Goal: Task Accomplishment & Management: Manage account settings

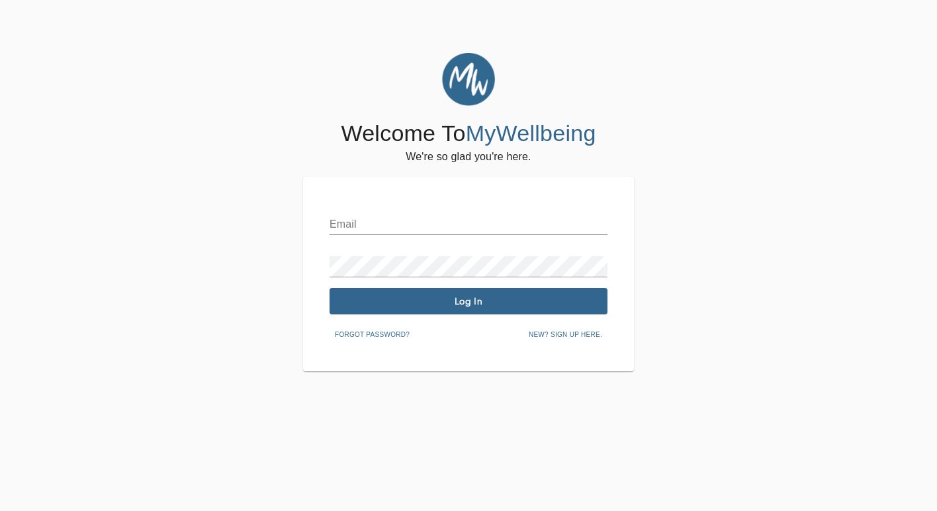
click at [412, 230] on input "text" at bounding box center [468, 224] width 278 height 21
type input "[EMAIL_ADDRESS][DOMAIN_NAME]"
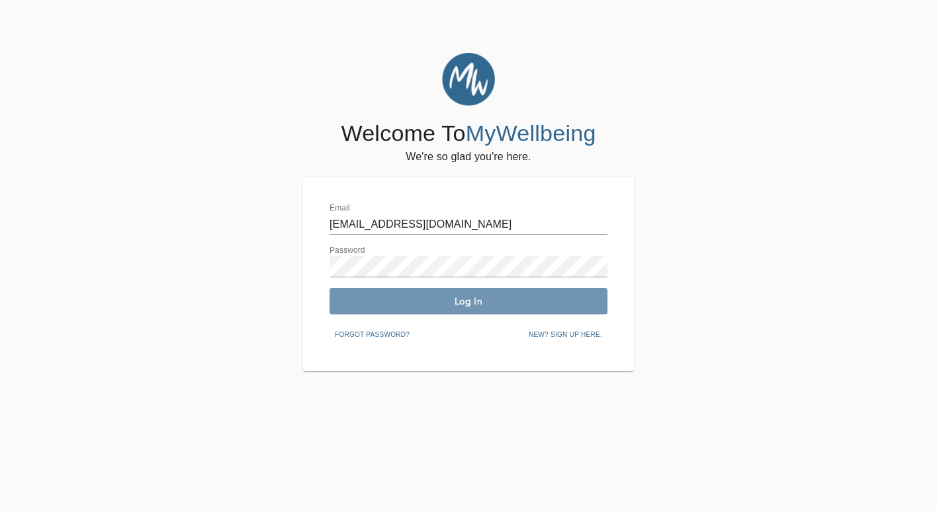
click at [482, 304] on span "Log In" at bounding box center [468, 301] width 267 height 13
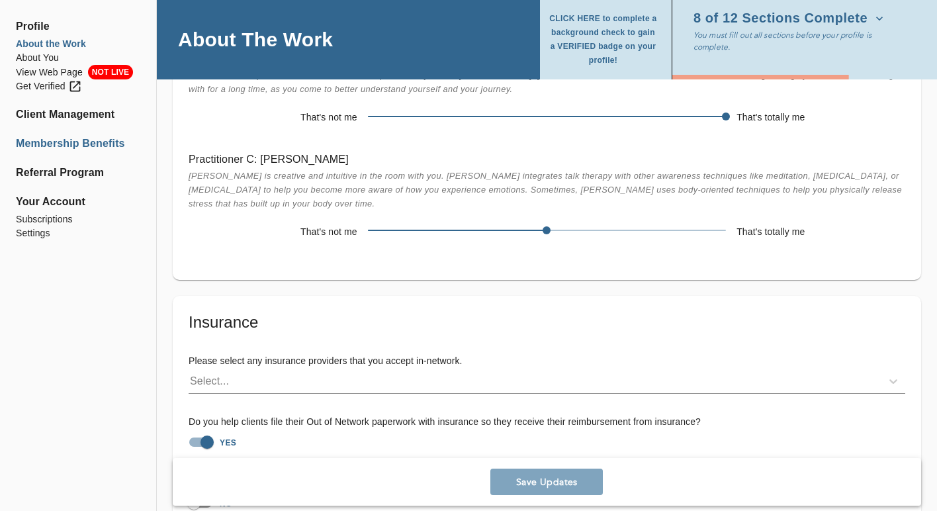
scroll to position [3613, 0]
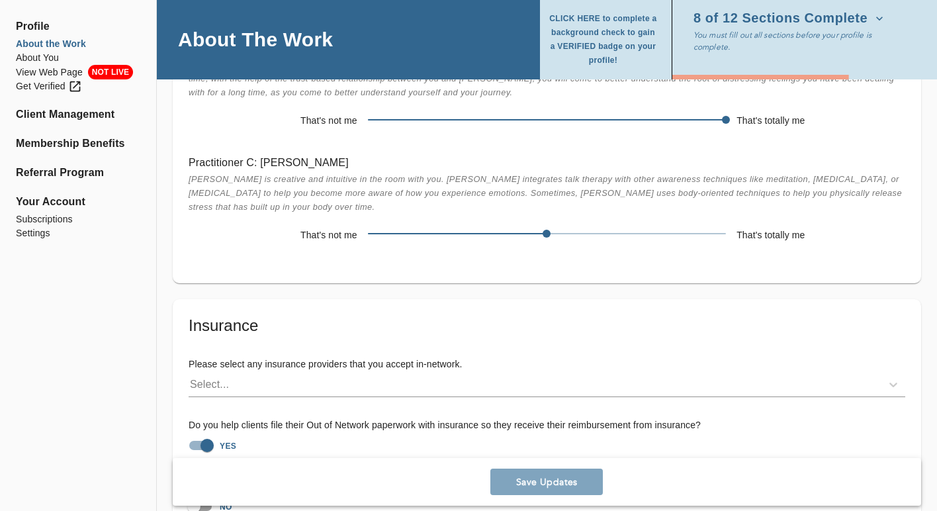
click at [35, 24] on span "Profile" at bounding box center [78, 27] width 124 height 16
click at [36, 45] on li "About the Work" at bounding box center [78, 44] width 124 height 14
click at [40, 59] on li "About You" at bounding box center [78, 58] width 124 height 14
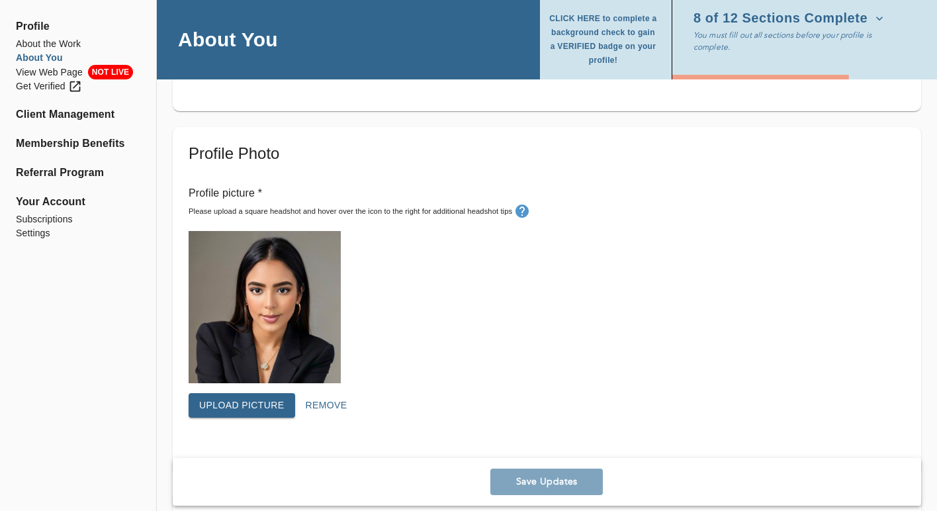
scroll to position [337, 0]
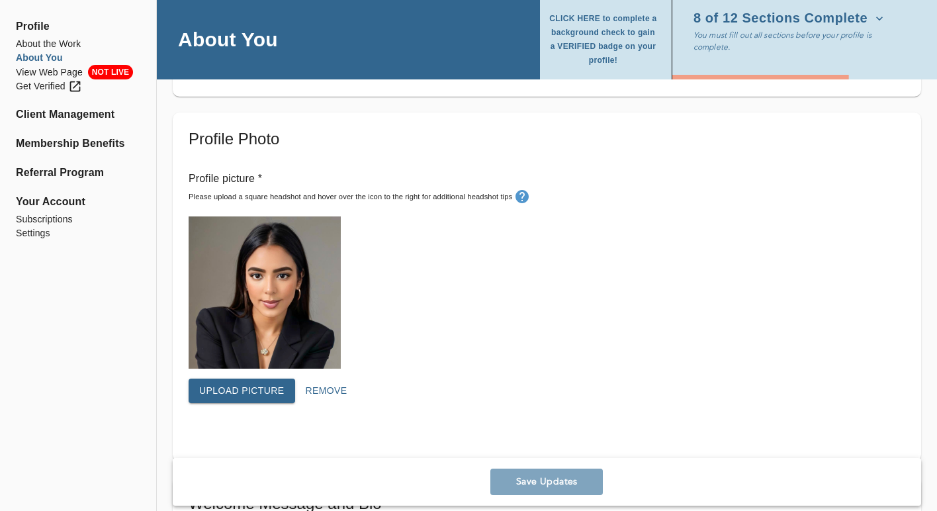
click at [257, 388] on span "Upload picture" at bounding box center [241, 390] width 85 height 17
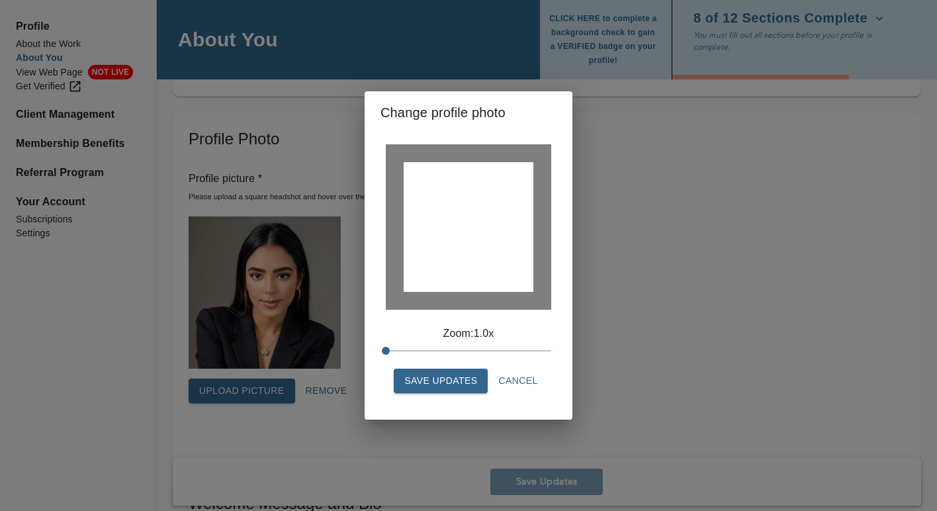
drag, startPoint x: 468, startPoint y: 243, endPoint x: 469, endPoint y: 268, distance: 24.5
click at [469, 268] on div at bounding box center [469, 227] width 130 height 130
click at [458, 380] on span "Save Updates" at bounding box center [440, 380] width 73 height 17
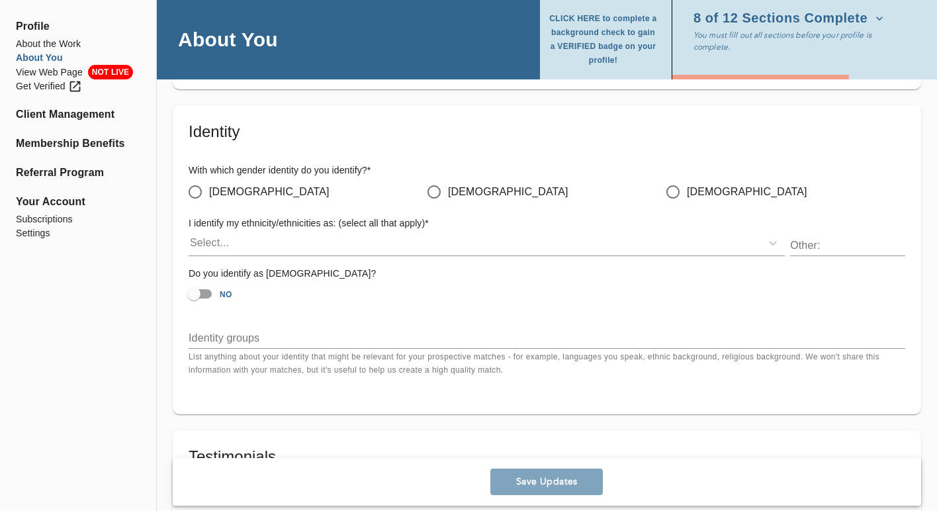
scroll to position [1073, 0]
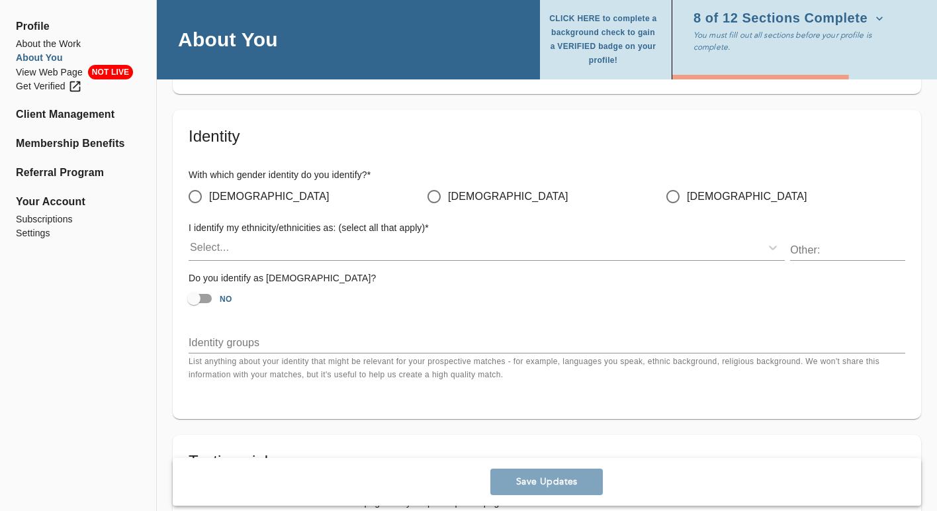
click at [193, 199] on input "[DEMOGRAPHIC_DATA]" at bounding box center [195, 197] width 28 height 28
radio input "true"
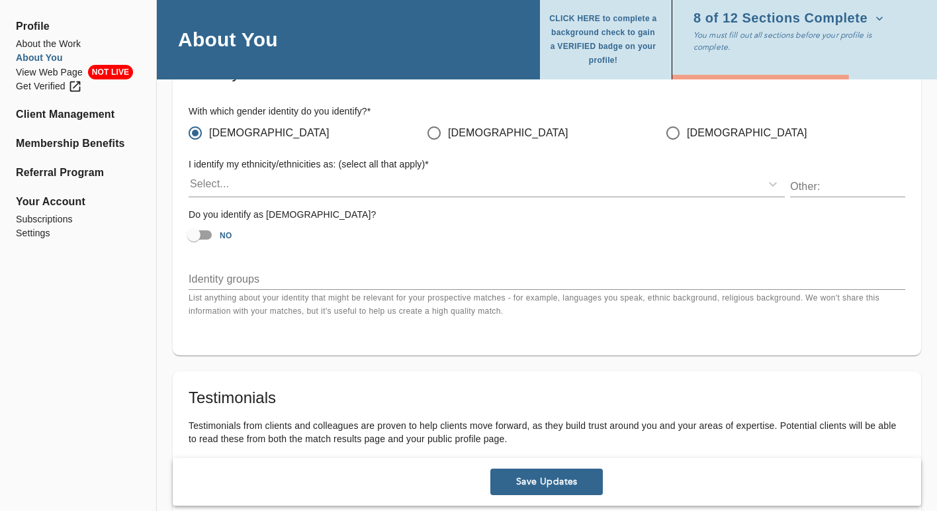
scroll to position [1139, 0]
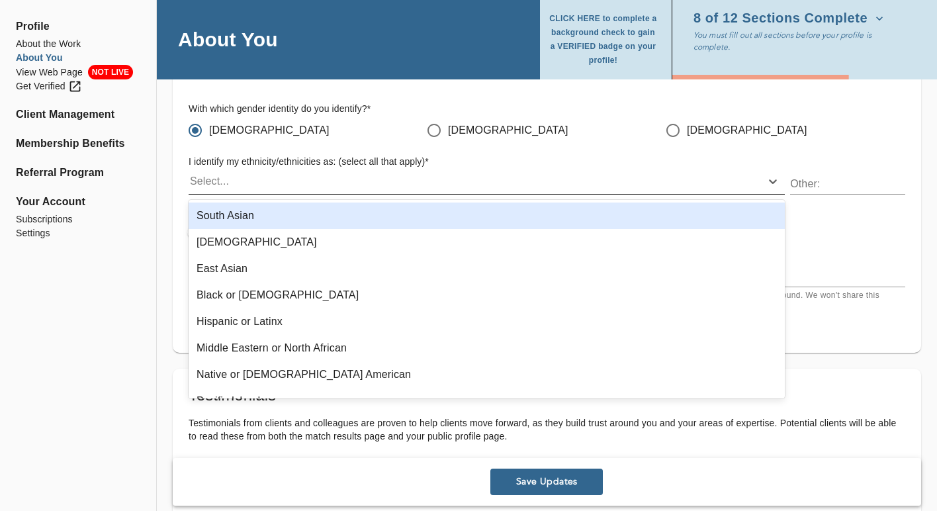
click at [334, 187] on div "Select..." at bounding box center [475, 181] width 572 height 21
click at [366, 132] on div "[DEMOGRAPHIC_DATA]" at bounding box center [308, 130] width 239 height 28
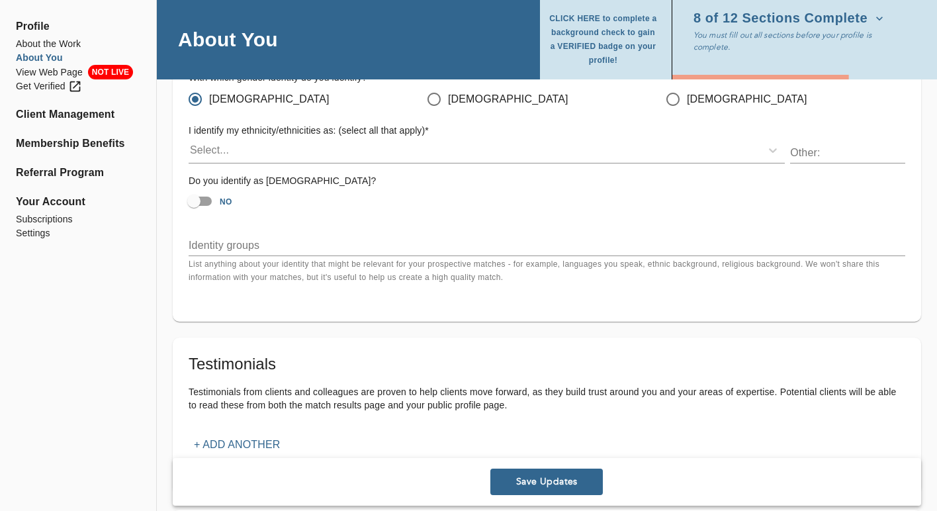
scroll to position [1181, 0]
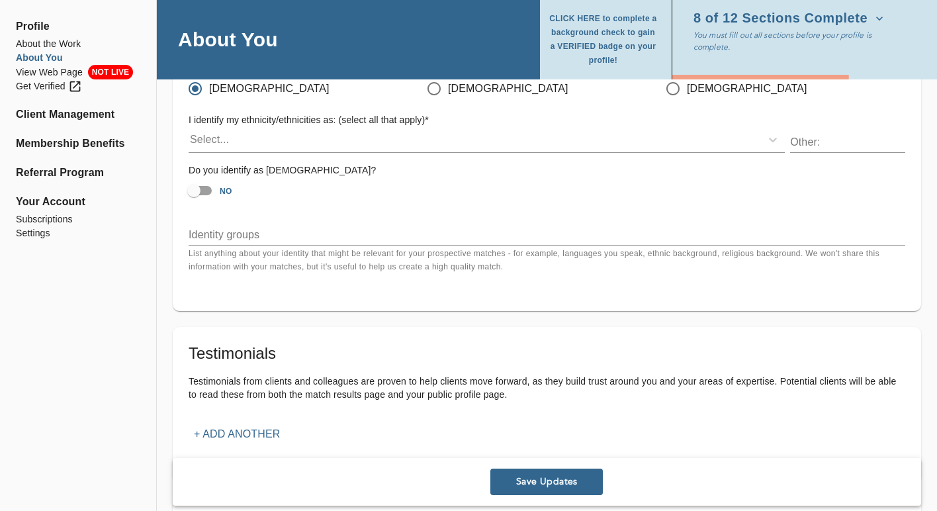
click at [385, 244] on div "x" at bounding box center [547, 234] width 716 height 21
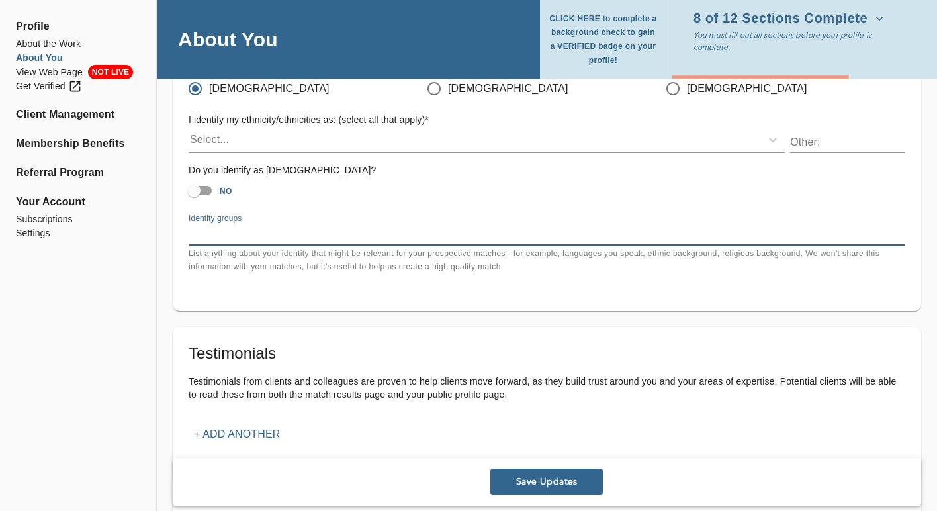
click at [400, 280] on div "Identity With which gender identity do you identify? * [DEMOGRAPHIC_DATA] [DEMO…" at bounding box center [547, 156] width 748 height 309
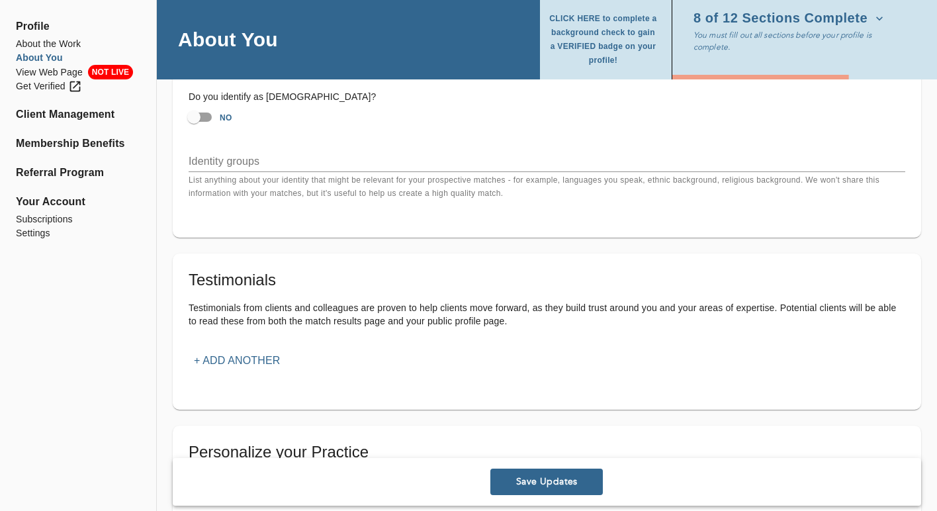
scroll to position [1293, 0]
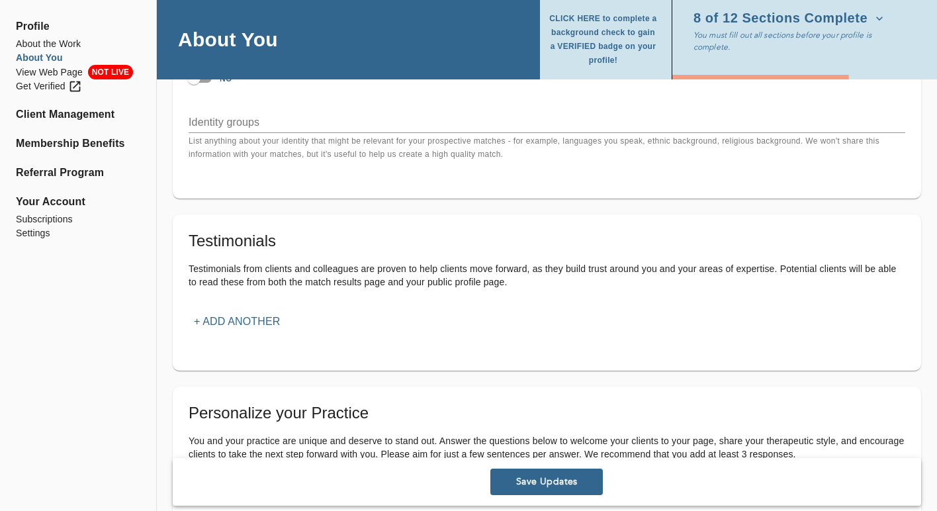
click at [526, 486] on span "Save Updates" at bounding box center [546, 482] width 102 height 13
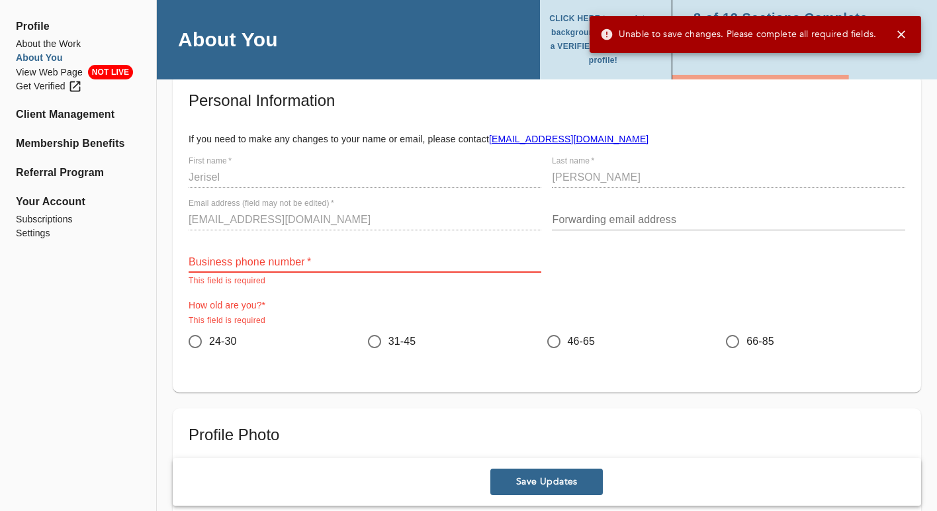
scroll to position [65, 0]
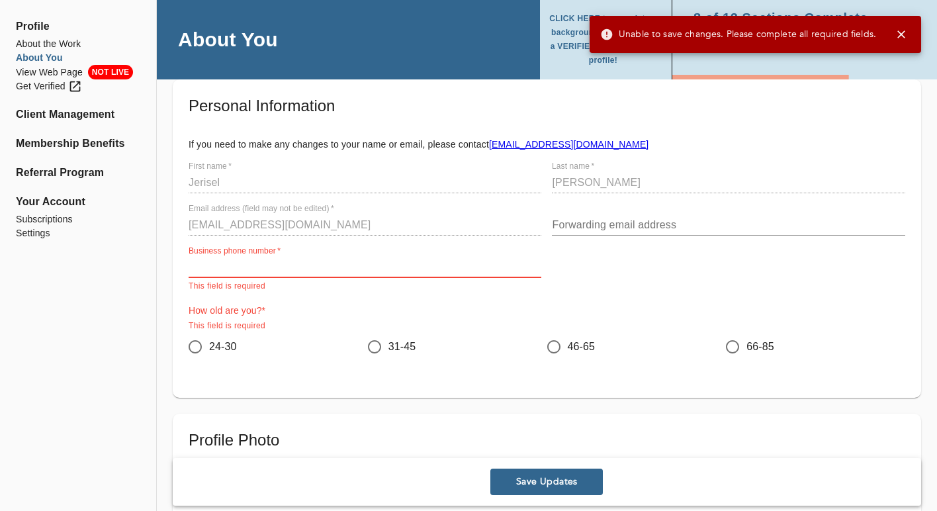
click at [410, 266] on input "text" at bounding box center [365, 267] width 353 height 21
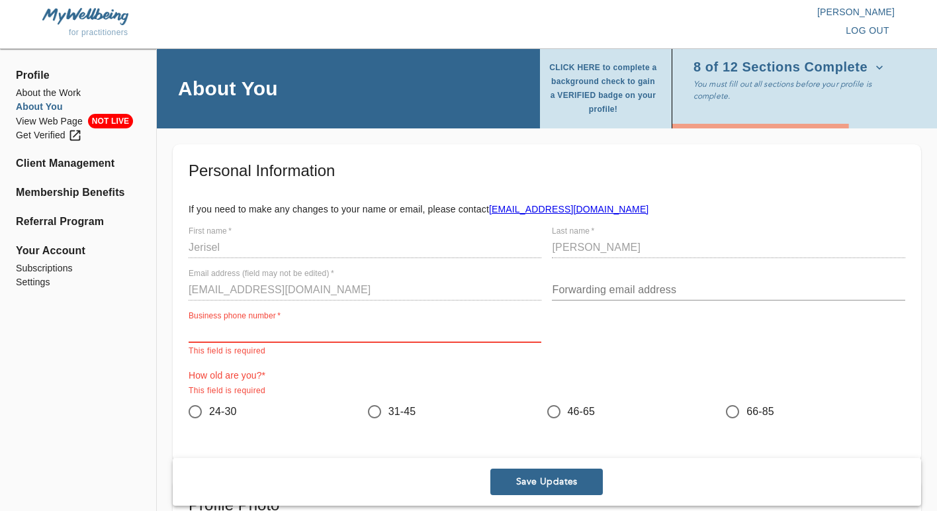
scroll to position [0, 0]
click at [384, 327] on input "text" at bounding box center [365, 332] width 353 height 21
click at [372, 407] on input "31-45" at bounding box center [375, 412] width 28 height 28
radio input "true"
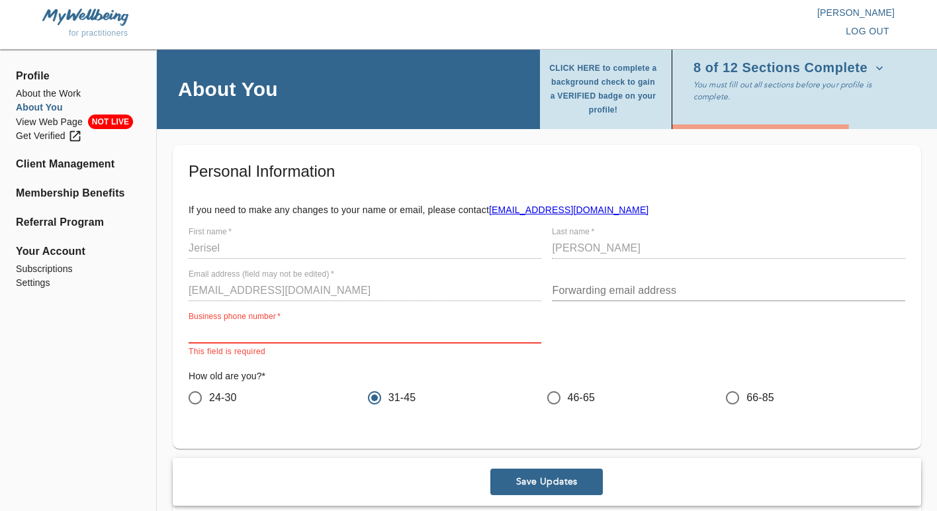
click at [324, 333] on input "text" at bounding box center [365, 332] width 353 height 21
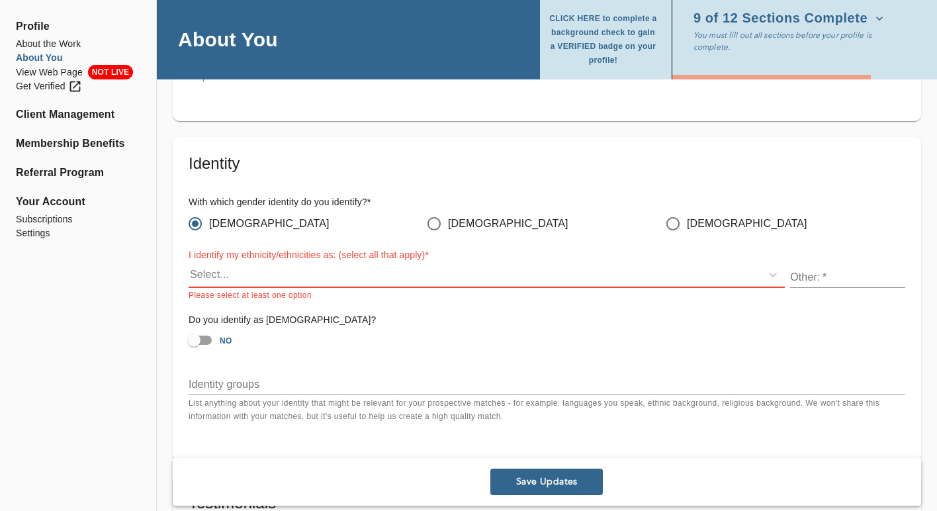
scroll to position [1088, 0]
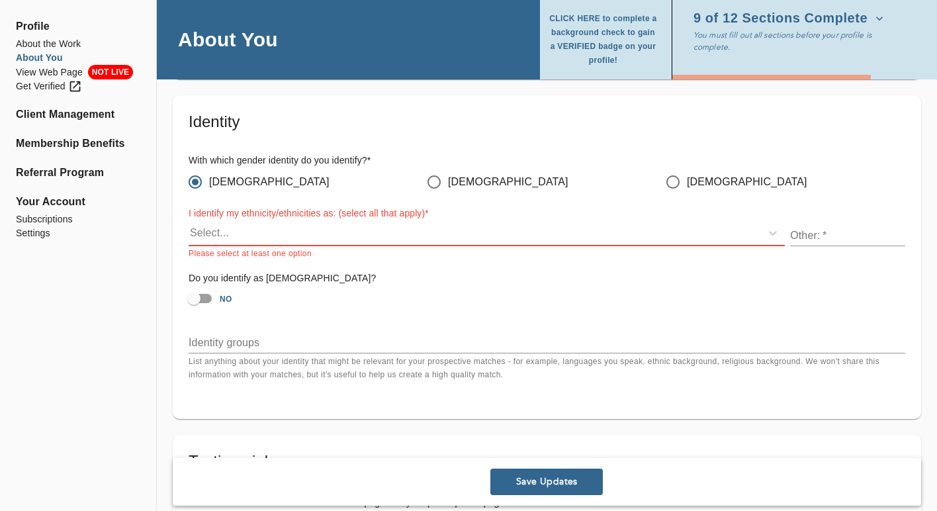
type input "2013380713"
click at [417, 232] on div "Select..." at bounding box center [475, 232] width 572 height 21
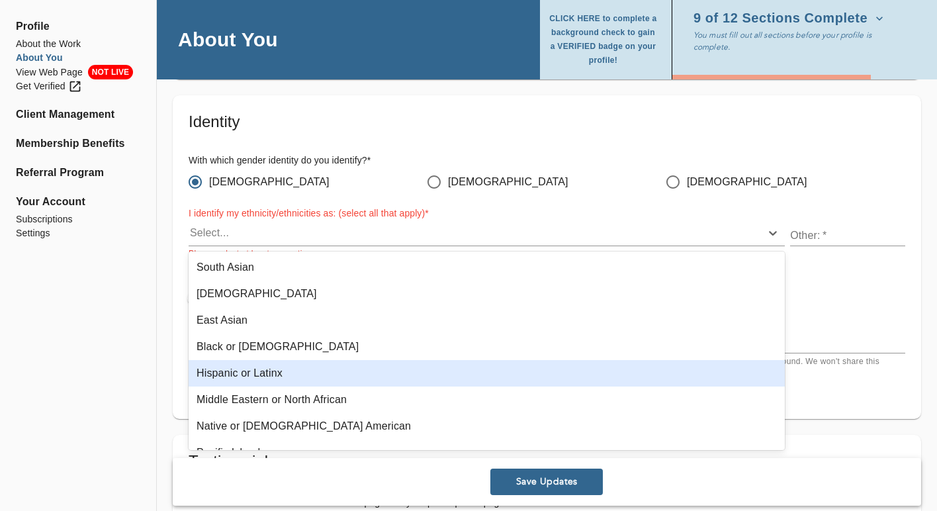
click at [403, 377] on div "Hispanic or Latinx" at bounding box center [487, 373] width 596 height 26
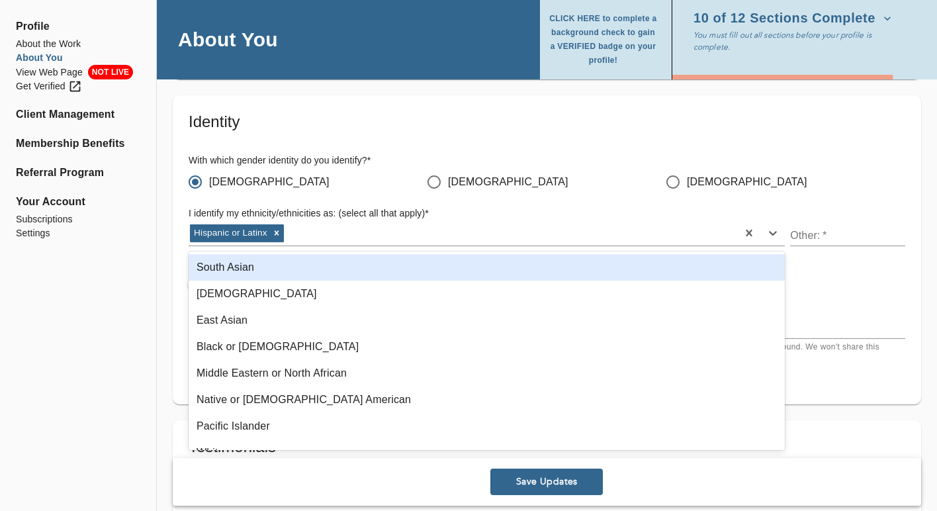
click at [818, 243] on input "text" at bounding box center [847, 235] width 115 height 21
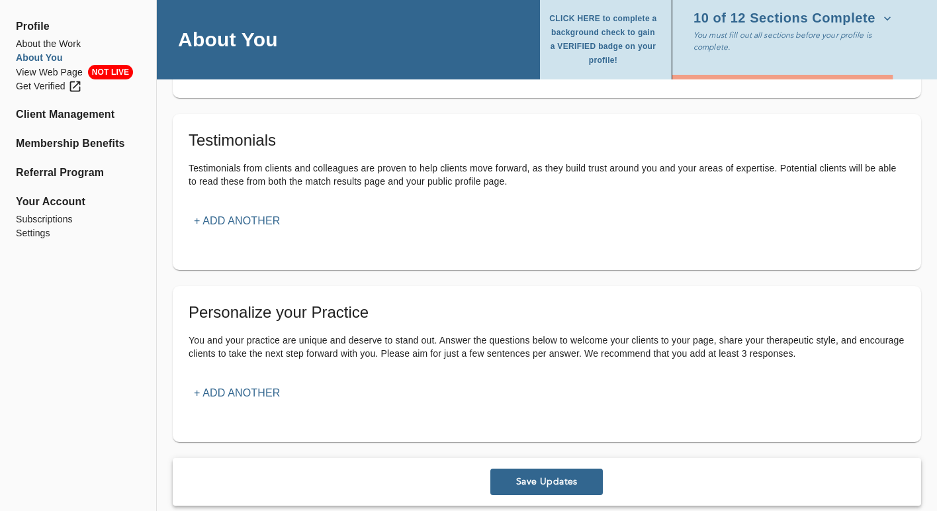
scroll to position [1410, 0]
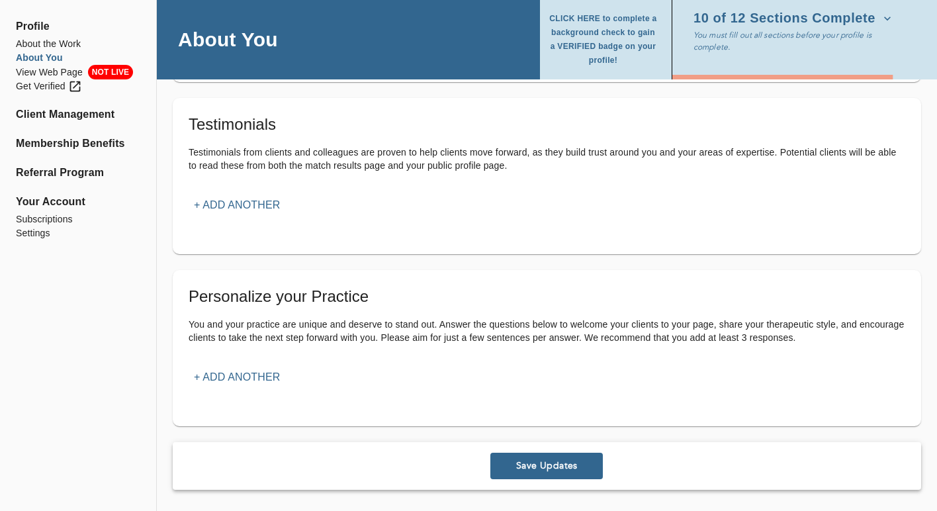
click at [536, 461] on span "Save Updates" at bounding box center [546, 465] width 102 height 13
click at [563, 469] on span "Save Updates" at bounding box center [546, 465] width 102 height 13
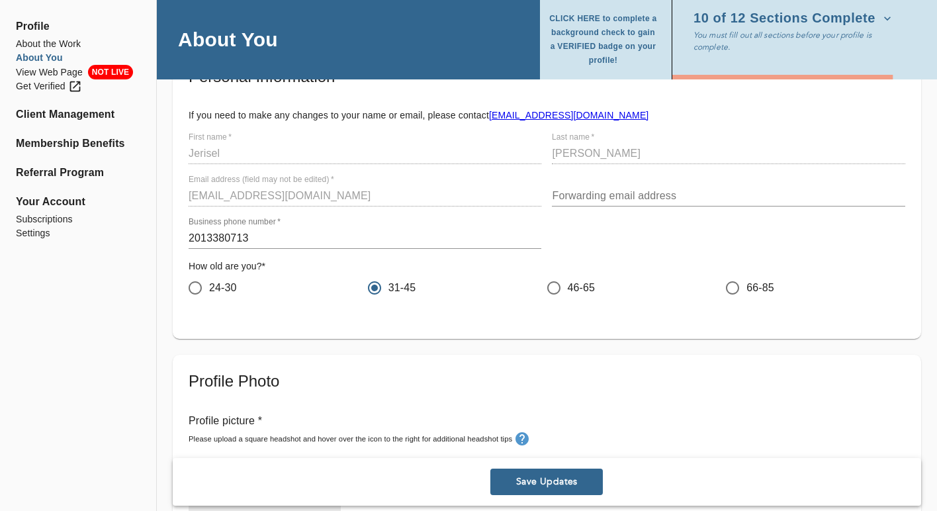
scroll to position [0, 0]
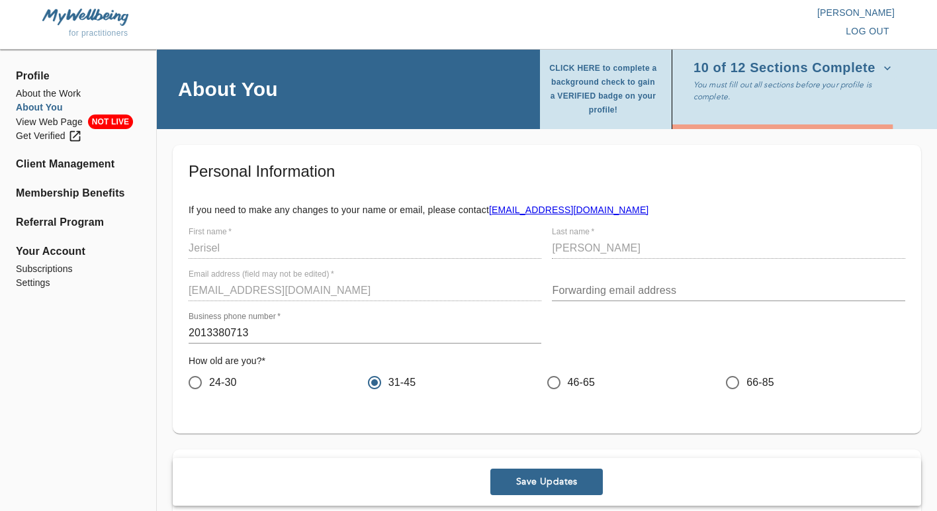
click at [881, 63] on icon "button" at bounding box center [887, 68] width 13 height 13
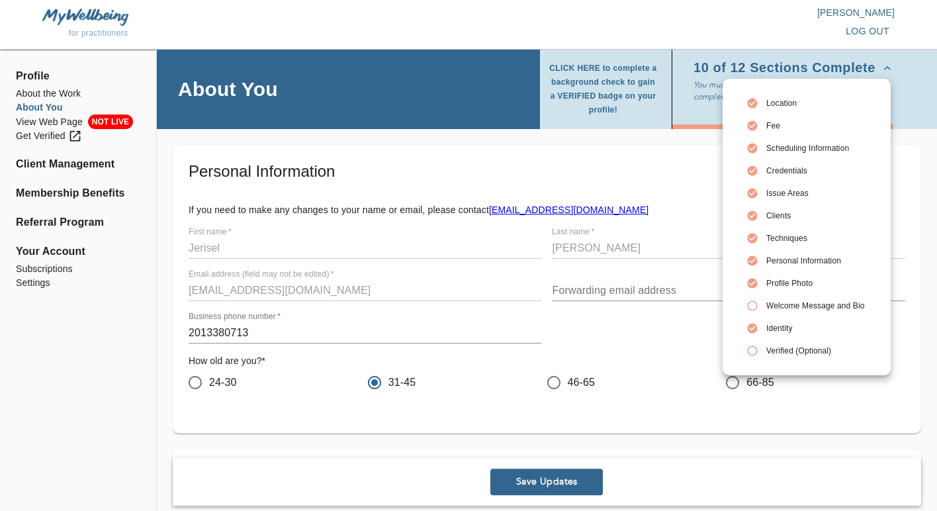
click at [46, 122] on div at bounding box center [468, 255] width 937 height 511
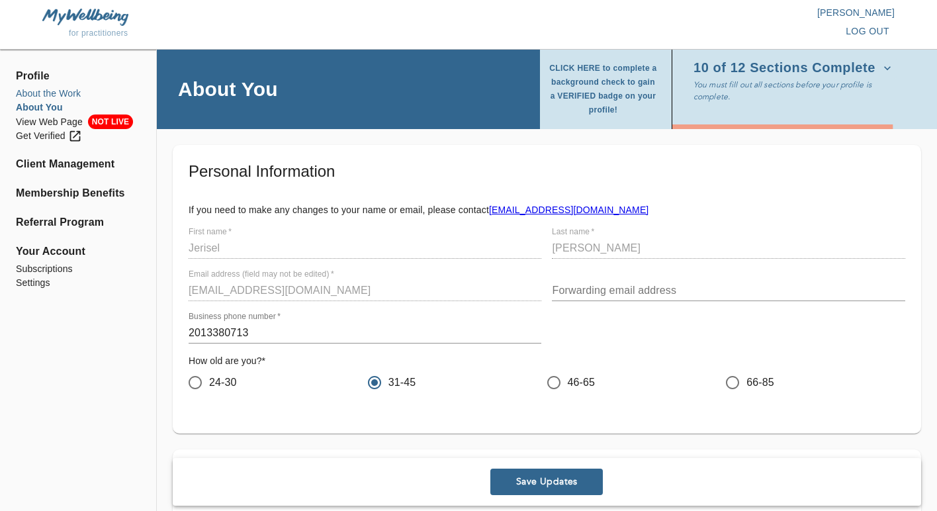
click at [50, 95] on li "About the Work" at bounding box center [78, 94] width 124 height 14
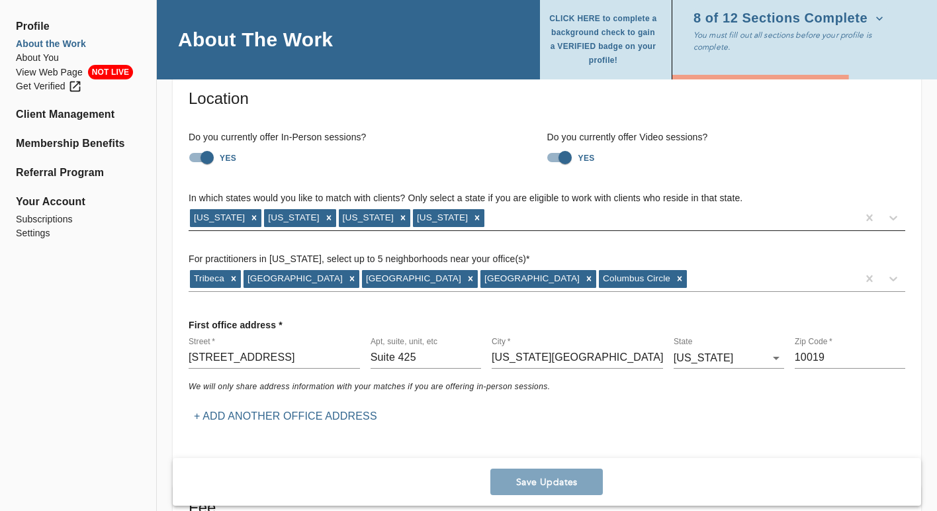
scroll to position [76, 0]
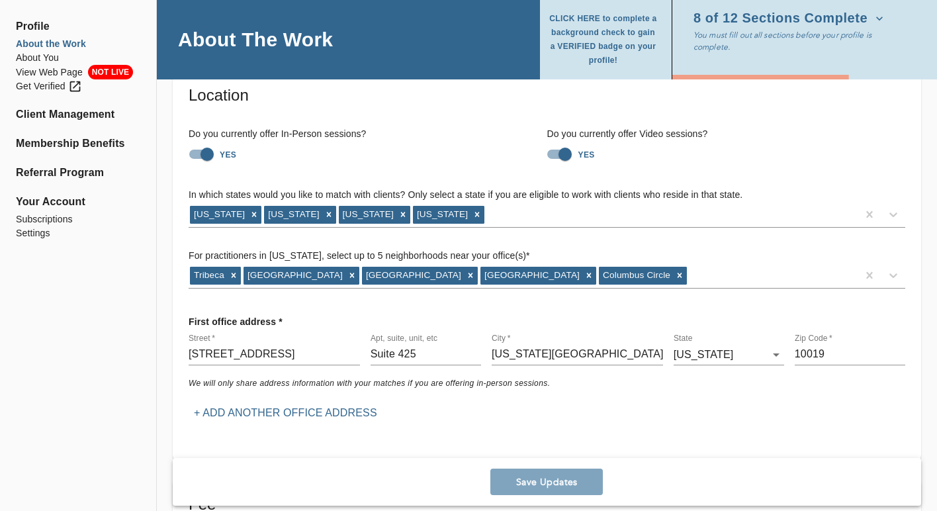
click at [243, 358] on input "[STREET_ADDRESS]" at bounding box center [274, 354] width 171 height 21
drag, startPoint x: 302, startPoint y: 350, endPoint x: 173, endPoint y: 352, distance: 128.4
click at [173, 352] on div "Location Do you currently offer In-Person sessions? YES Do you currently offer …" at bounding box center [547, 265] width 748 height 393
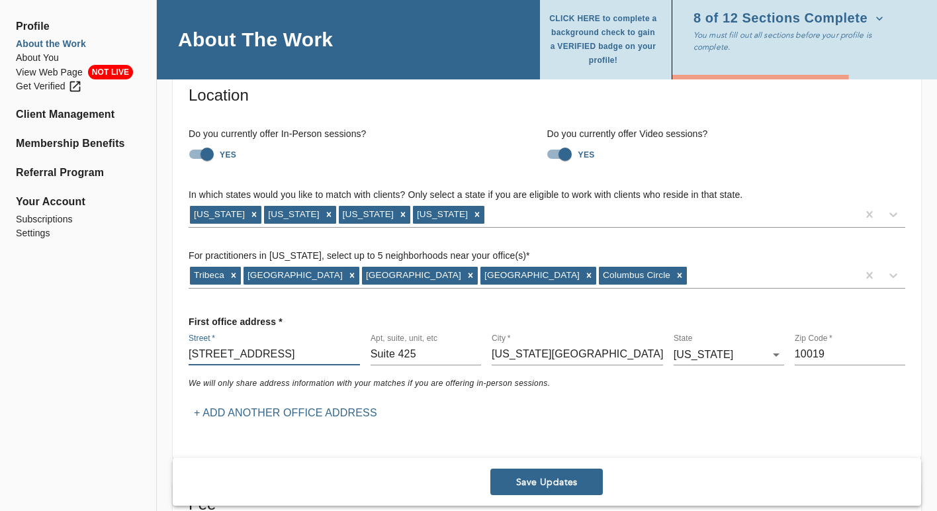
type input "[STREET_ADDRESS]"
click at [425, 353] on input "Suite 425" at bounding box center [425, 354] width 110 height 21
drag, startPoint x: 423, startPoint y: 353, endPoint x: 400, endPoint y: 355, distance: 23.2
click at [400, 355] on input "Suite 425" at bounding box center [425, 354] width 110 height 21
click at [400, 356] on input "Suite 1002" at bounding box center [425, 354] width 110 height 21
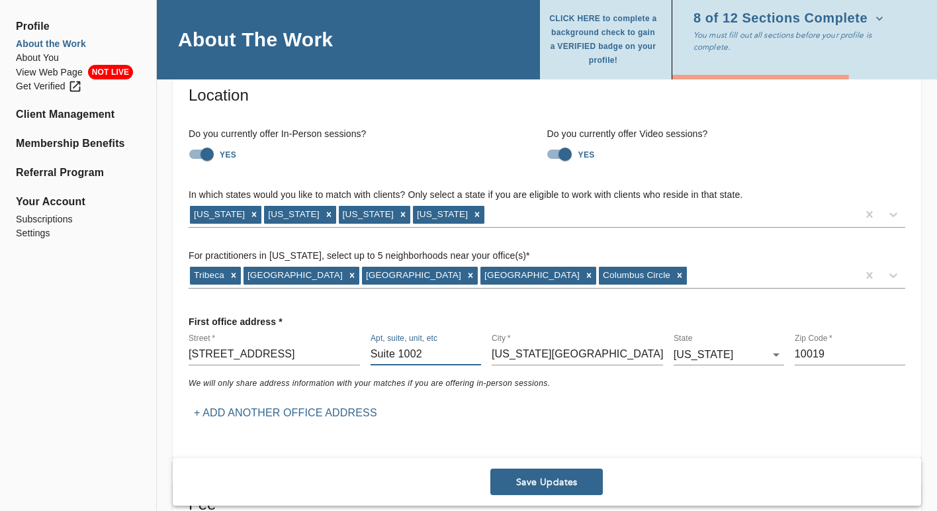
type input "Suite 1002"
click at [820, 365] on div "Zip Code   * 10019" at bounding box center [849, 349] width 121 height 42
click at [820, 357] on input "10019" at bounding box center [850, 354] width 110 height 21
type input "10014"
click at [592, 409] on div "First office address * Street   * [STREET_ADDRESS][US_STATE][US_STATE] We will …" at bounding box center [546, 367] width 727 height 126
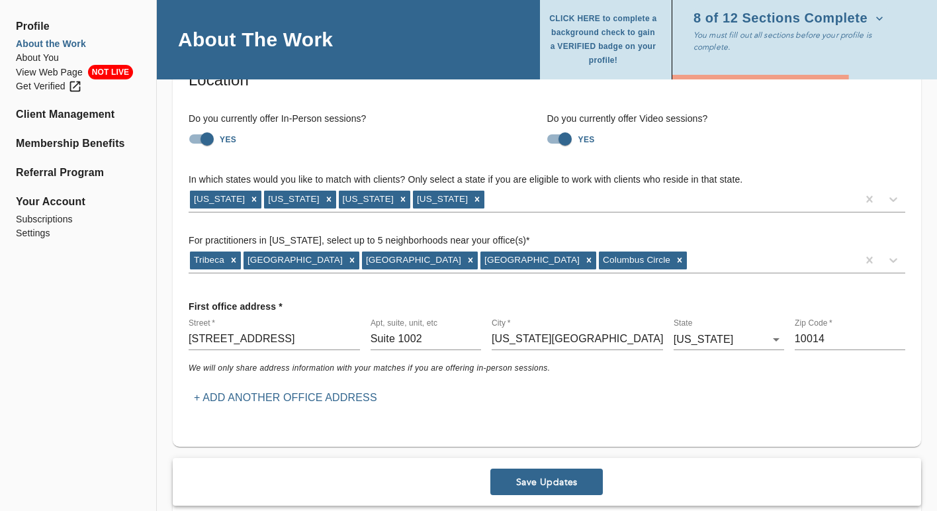
scroll to position [93, 0]
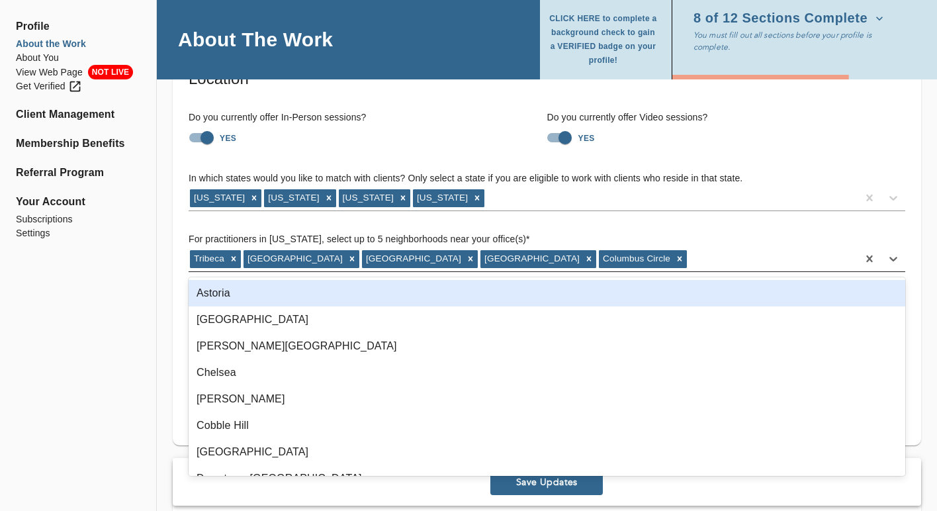
click at [697, 257] on div "Tribeca [GEOGRAPHIC_DATA] [GEOGRAPHIC_DATA] [GEOGRAPHIC_DATA]" at bounding box center [523, 258] width 669 height 21
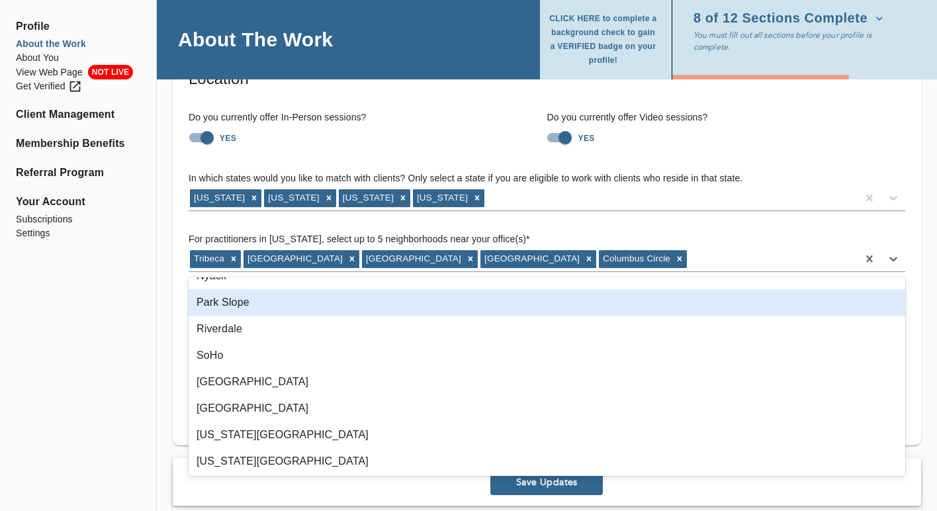
scroll to position [656, 0]
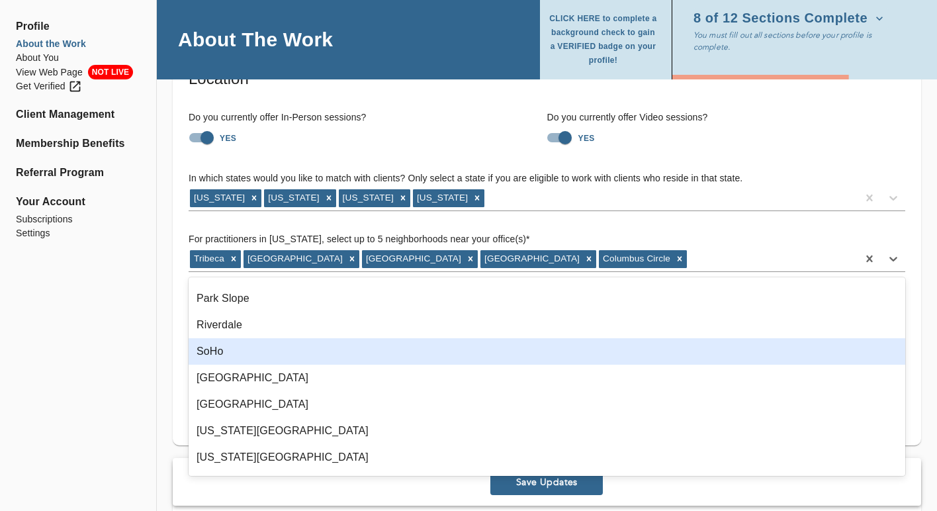
click at [364, 352] on div "SoHo" at bounding box center [547, 351] width 716 height 26
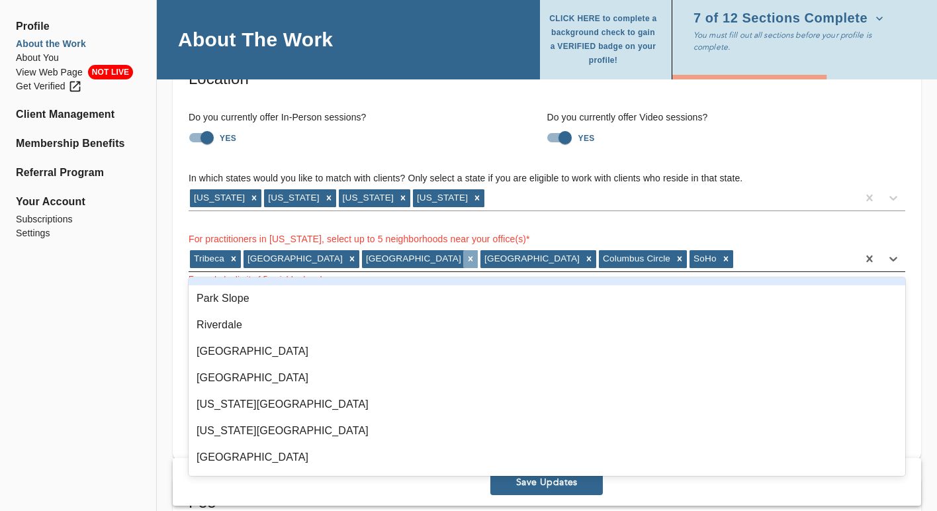
click at [466, 259] on icon at bounding box center [470, 258] width 9 height 9
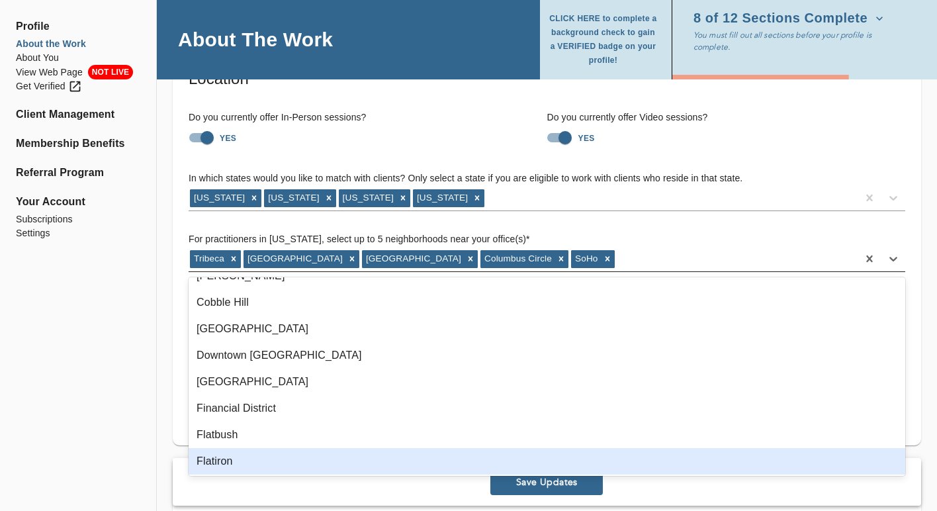
scroll to position [122, 0]
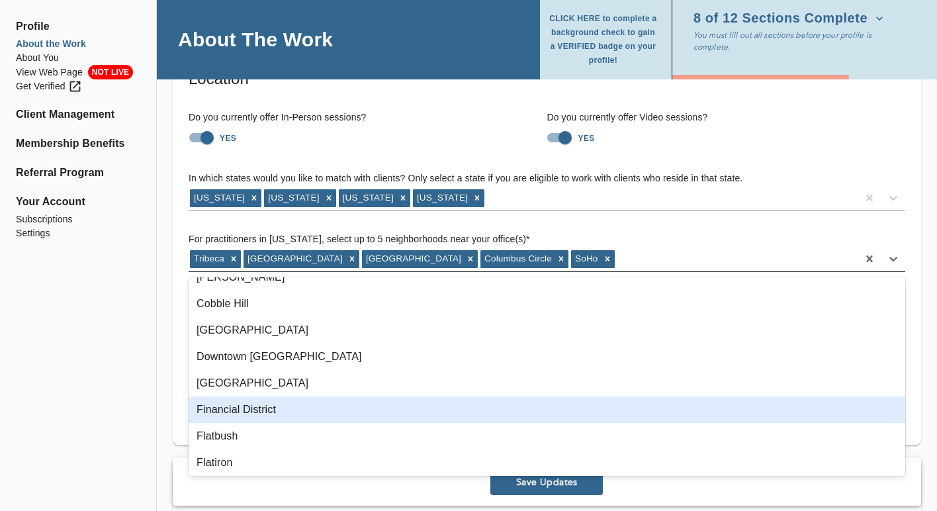
click at [248, 407] on div "Financial District" at bounding box center [547, 409] width 716 height 26
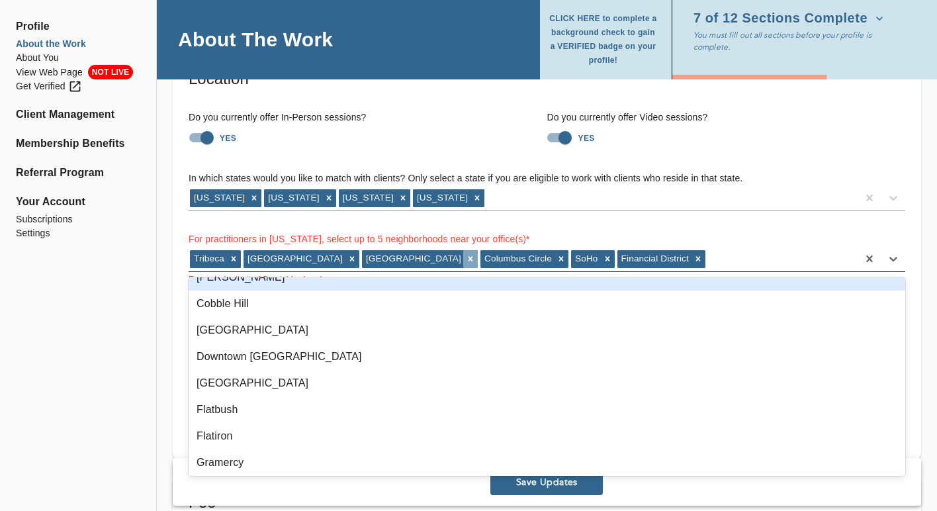
click at [466, 260] on icon at bounding box center [470, 258] width 9 height 9
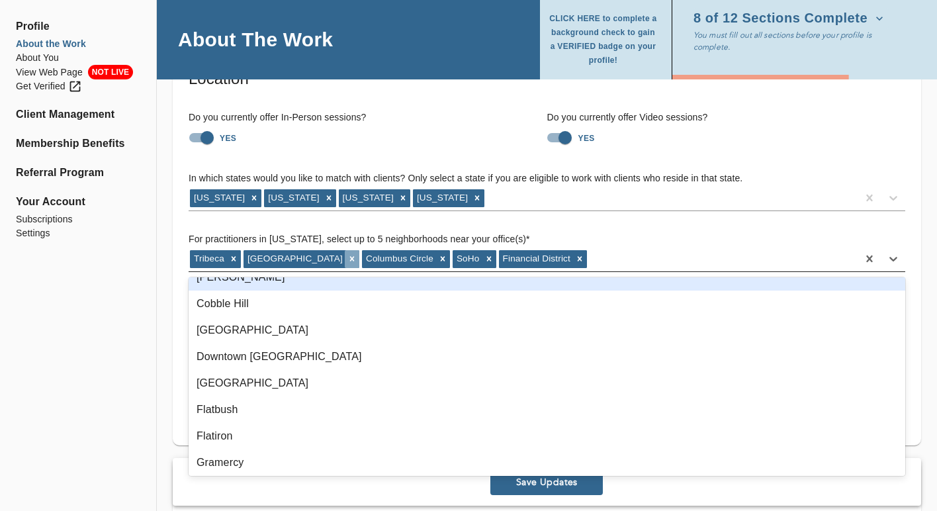
click at [347, 258] on icon at bounding box center [351, 258] width 9 height 9
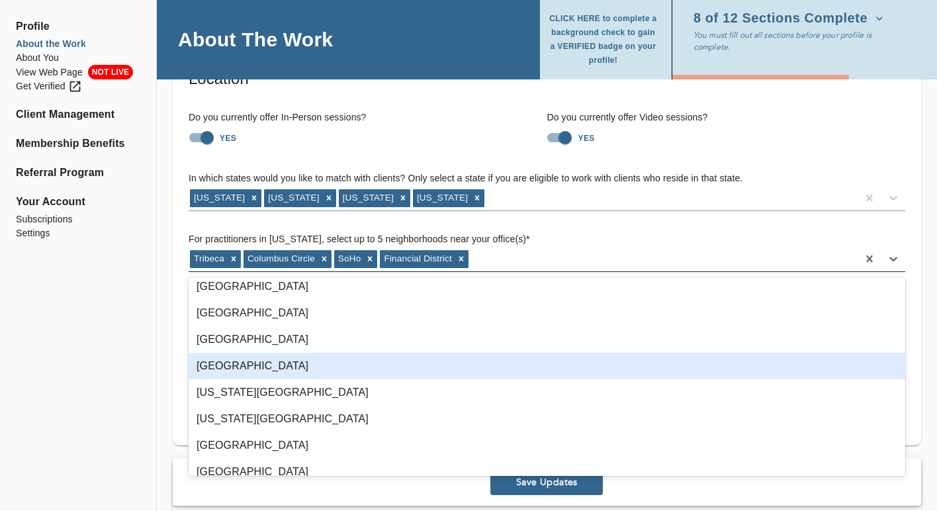
scroll to position [733, 0]
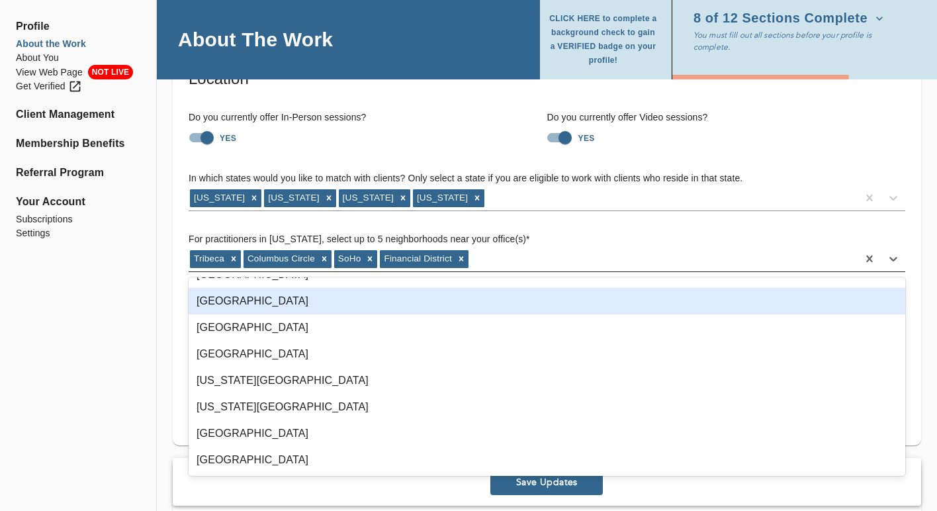
click at [359, 303] on div "[GEOGRAPHIC_DATA]" at bounding box center [547, 301] width 716 height 26
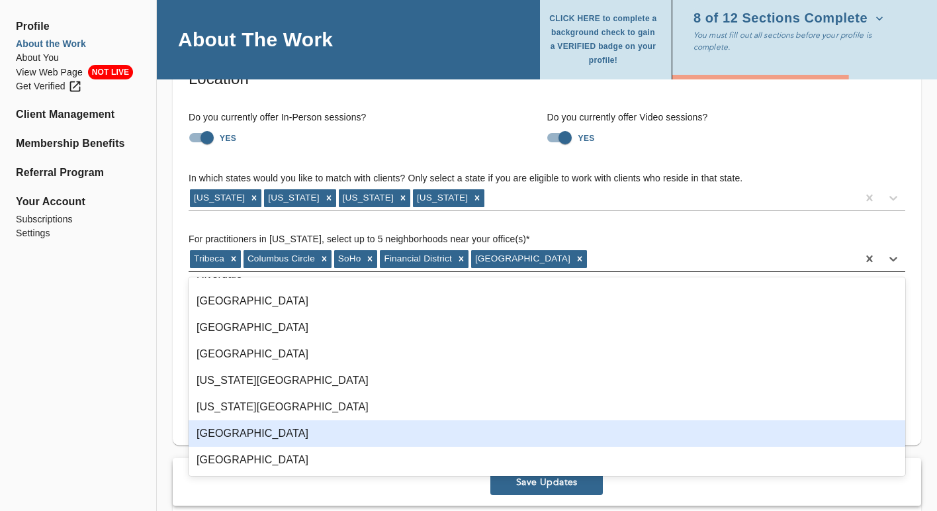
click at [322, 430] on div "[GEOGRAPHIC_DATA]" at bounding box center [547, 433] width 716 height 26
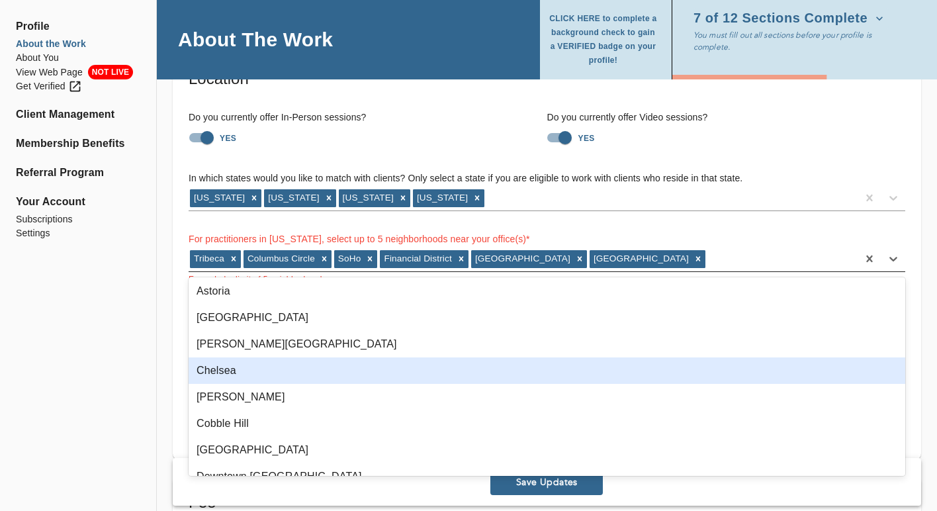
scroll to position [0, 0]
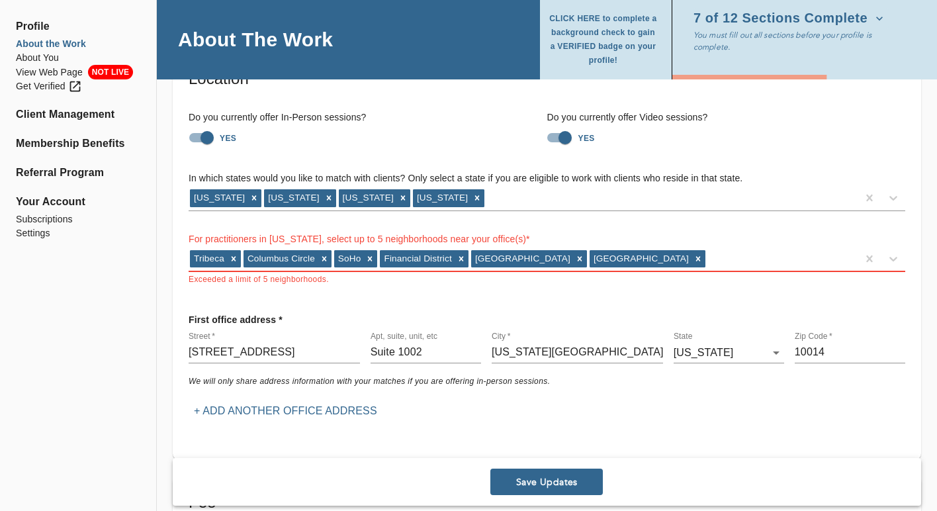
click at [729, 229] on div "For practitioners in [US_STATE], select up to 5 neighborhoods near your office(…" at bounding box center [547, 248] width 716 height 75
click at [323, 259] on icon at bounding box center [324, 258] width 5 height 5
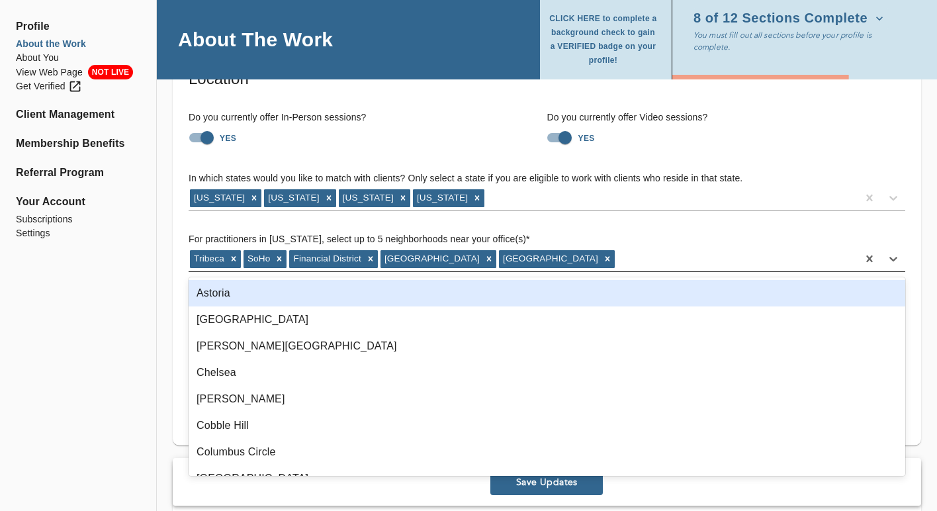
click at [562, 262] on div "[GEOGRAPHIC_DATA] [GEOGRAPHIC_DATA]" at bounding box center [523, 258] width 669 height 21
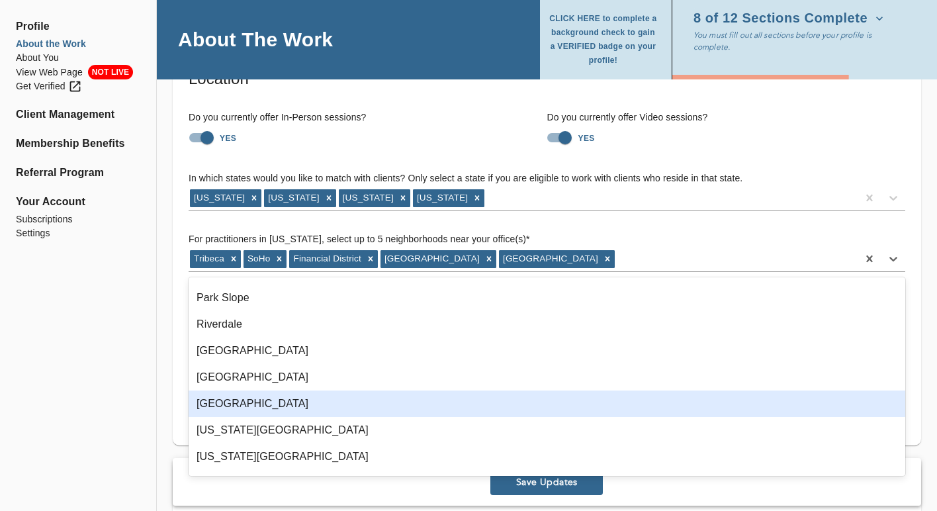
scroll to position [707, 0]
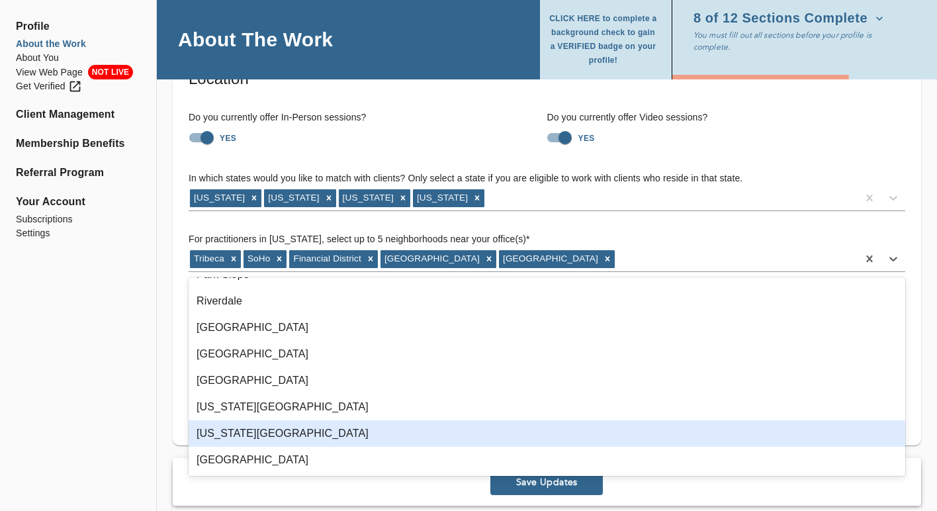
click at [460, 430] on div "[US_STATE][GEOGRAPHIC_DATA]" at bounding box center [547, 433] width 716 height 26
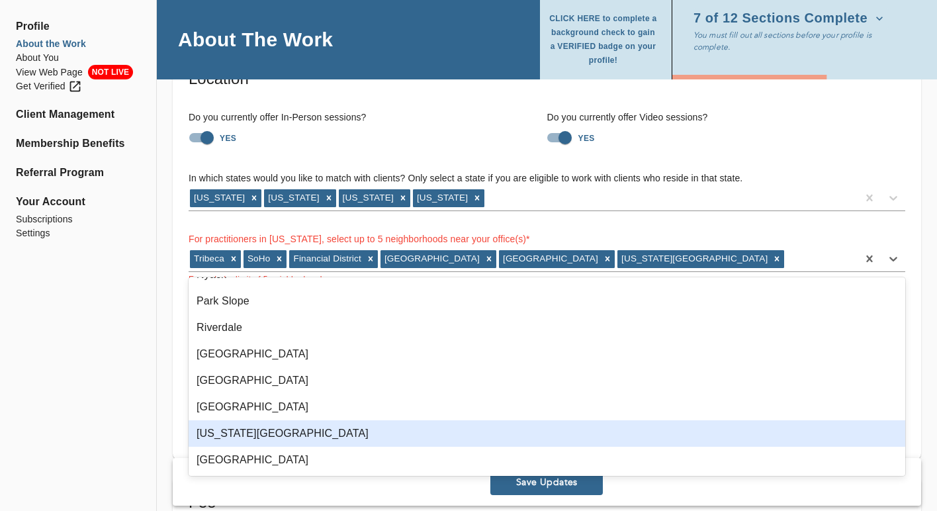
scroll to position [680, 0]
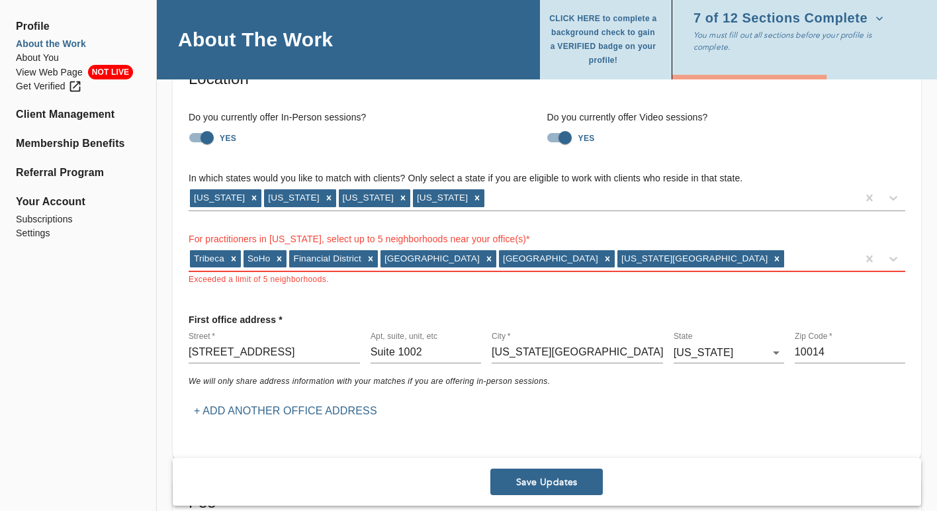
click at [738, 218] on div "For practitioners in [US_STATE], select up to 5 neighborhoods near your office(…" at bounding box center [547, 248] width 716 height 75
click at [484, 262] on icon at bounding box center [488, 258] width 9 height 9
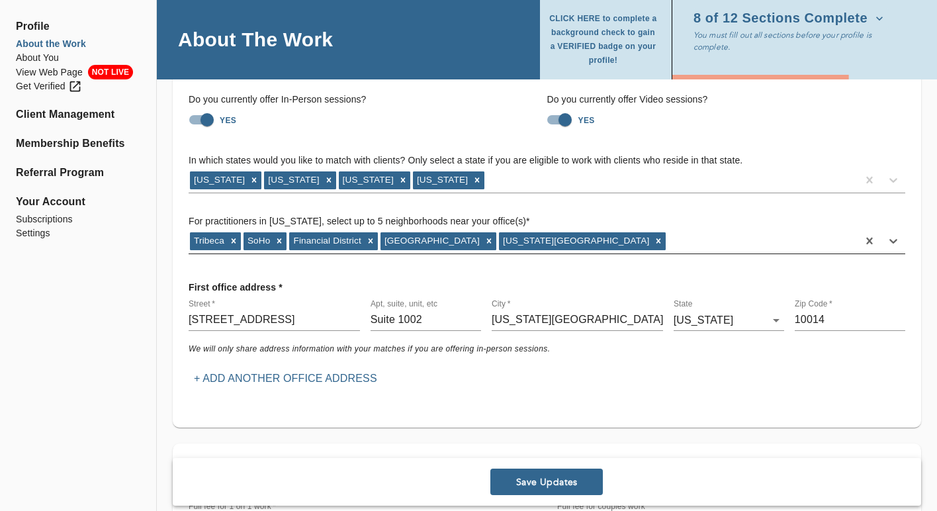
scroll to position [113, 0]
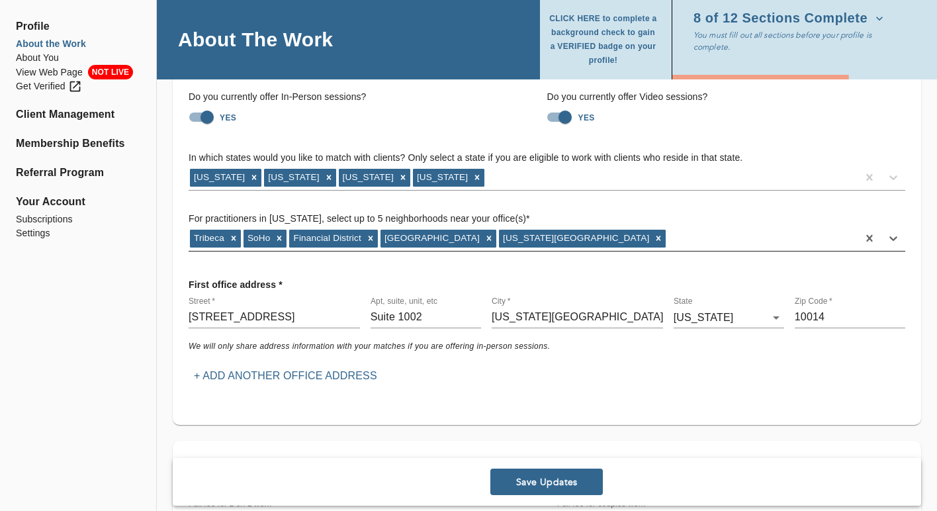
click at [634, 232] on div "[GEOGRAPHIC_DATA] [GEOGRAPHIC_DATA][US_STATE]" at bounding box center [523, 238] width 669 height 21
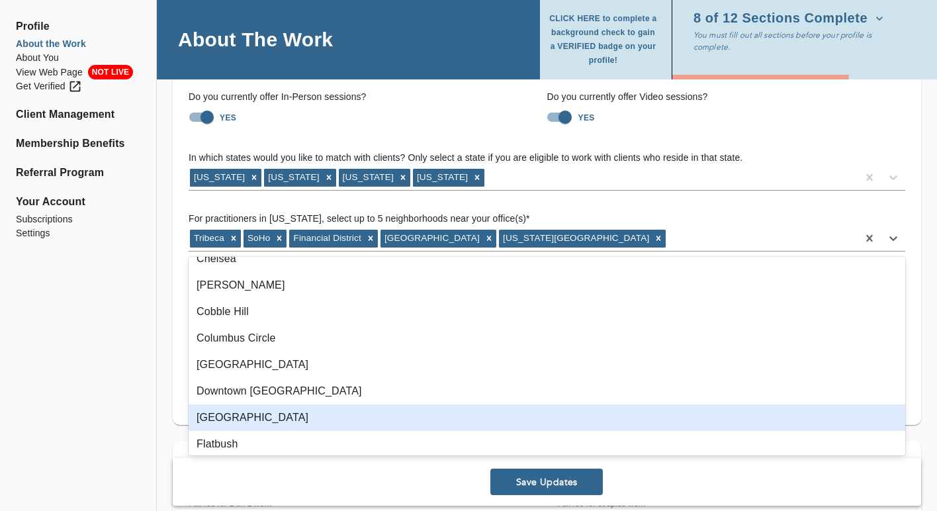
scroll to position [70, 0]
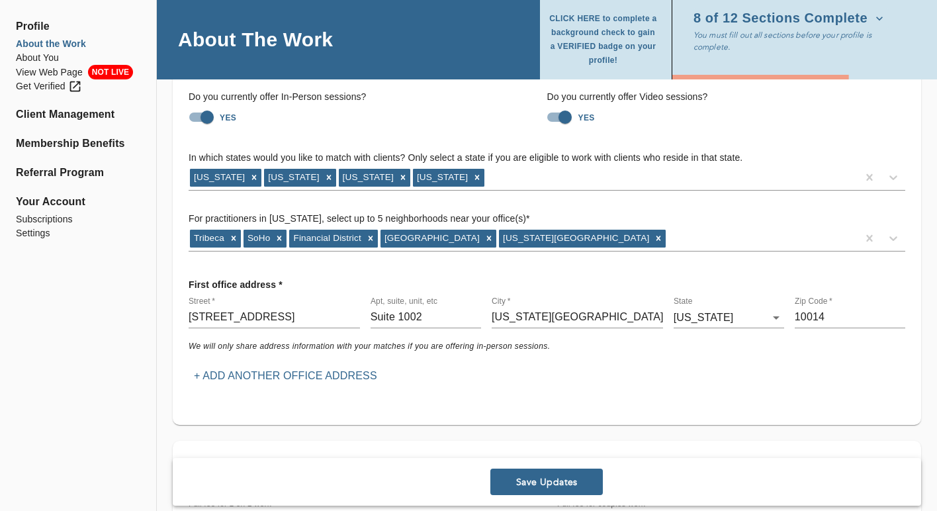
click at [665, 208] on div "For practitioners in [US_STATE], select up to 5 neighborhoods near your office(…" at bounding box center [547, 221] width 716 height 61
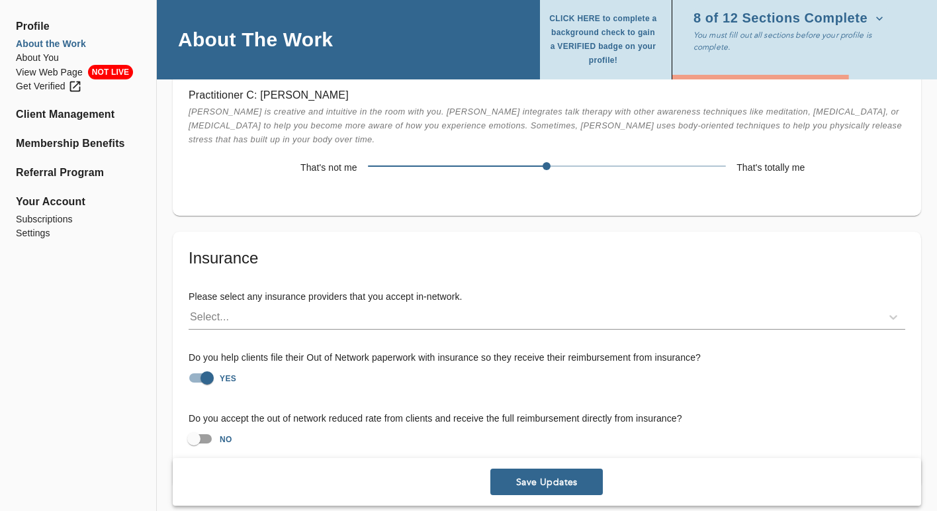
scroll to position [3722, 0]
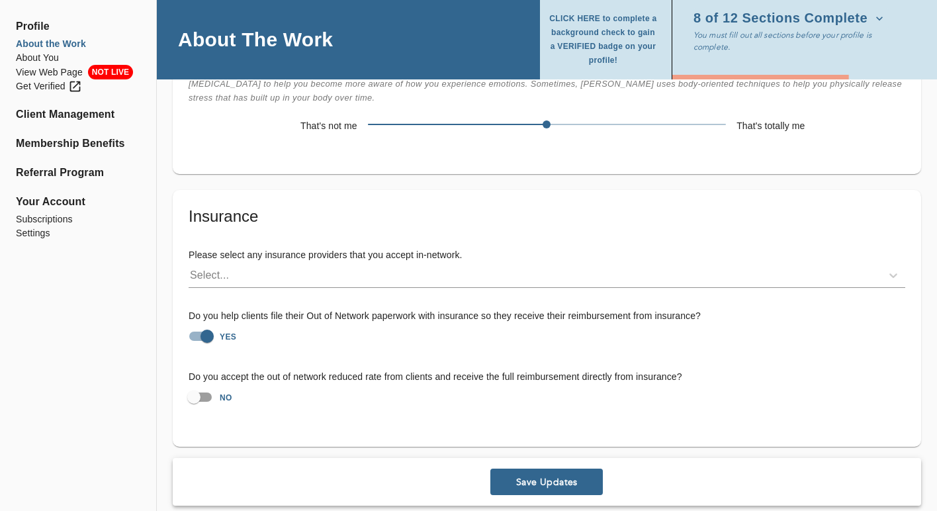
click at [535, 476] on span "Save Updates" at bounding box center [546, 482] width 102 height 13
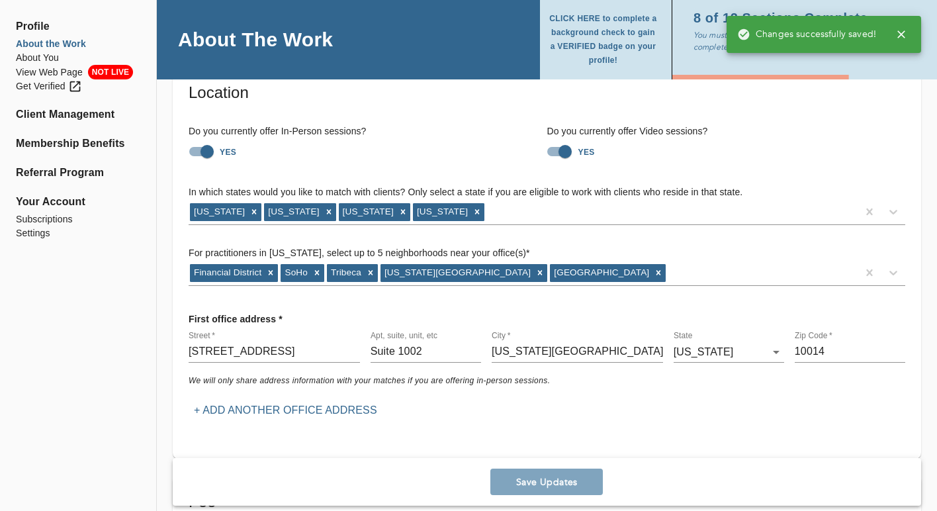
scroll to position [0, 0]
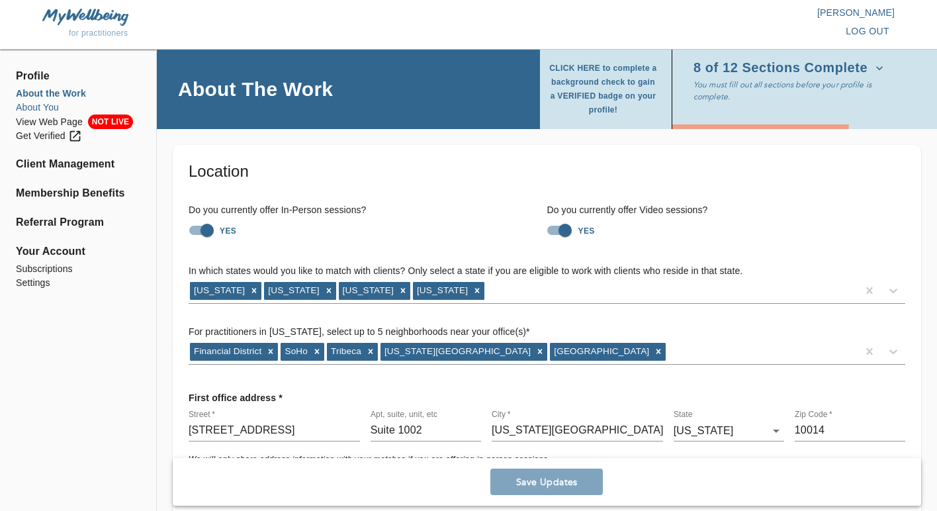
click at [48, 106] on li "About You" at bounding box center [78, 108] width 124 height 14
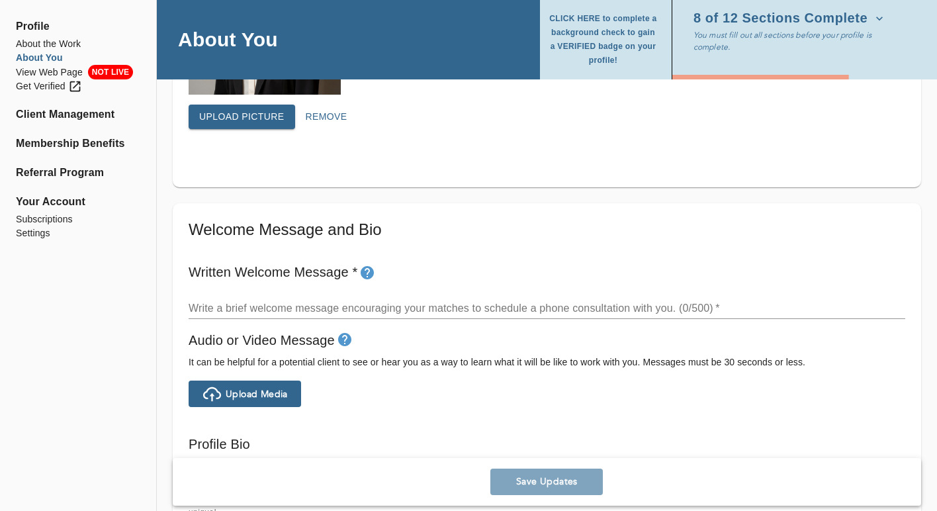
scroll to position [623, 0]
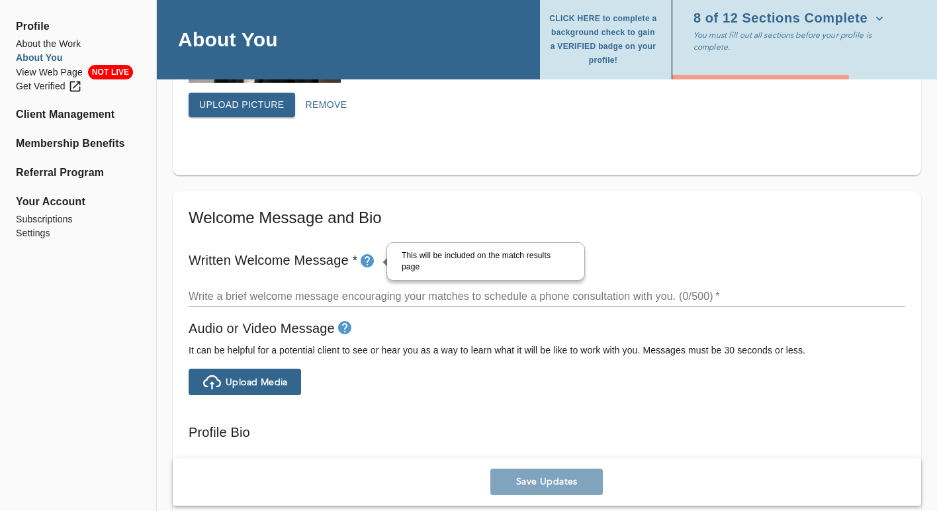
click at [369, 261] on icon "tooltip" at bounding box center [367, 260] width 13 height 13
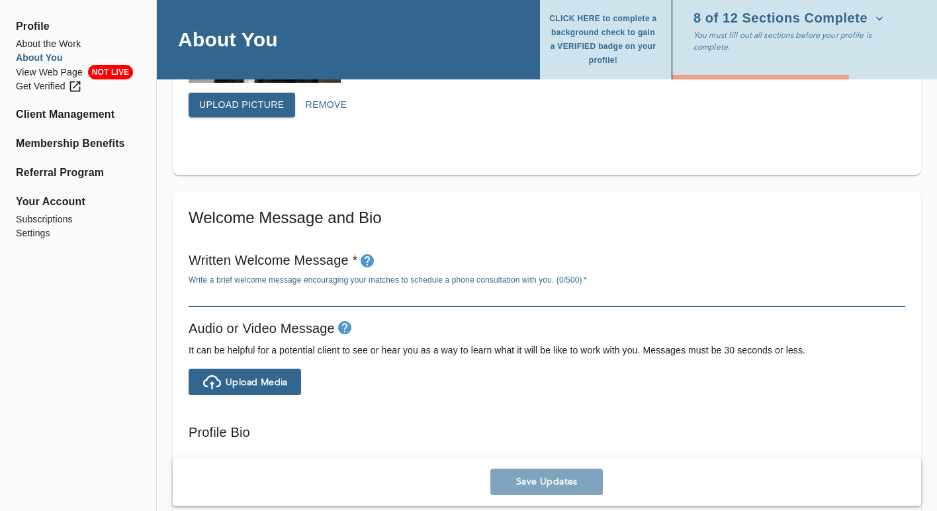
drag, startPoint x: 724, startPoint y: 294, endPoint x: 641, endPoint y: 288, distance: 83.6
click at [641, 288] on div "x" at bounding box center [547, 296] width 716 height 21
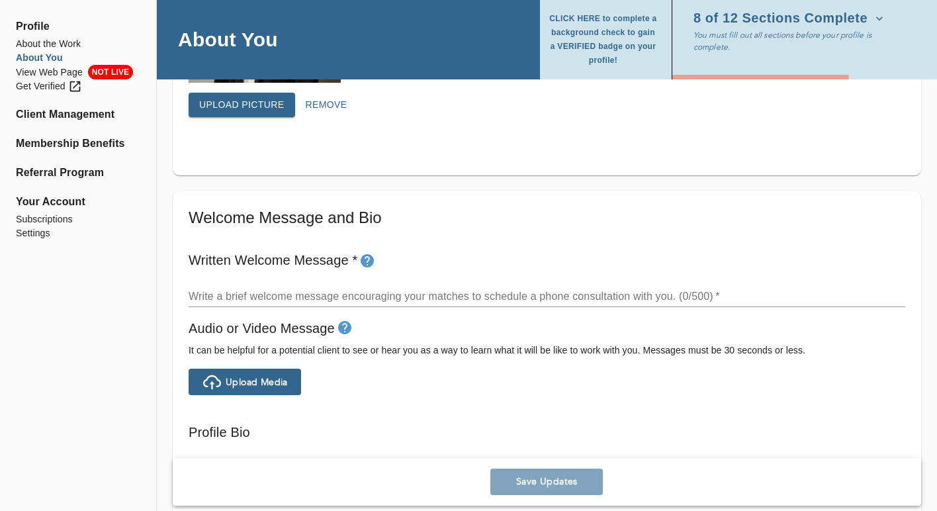
drag, startPoint x: 589, startPoint y: 279, endPoint x: 533, endPoint y: 277, distance: 56.3
click at [533, 277] on div "Write a brief welcome message encouraging your matches to schedule a phone cons…" at bounding box center [547, 291] width 716 height 32
click at [709, 287] on div "x" at bounding box center [547, 296] width 716 height 21
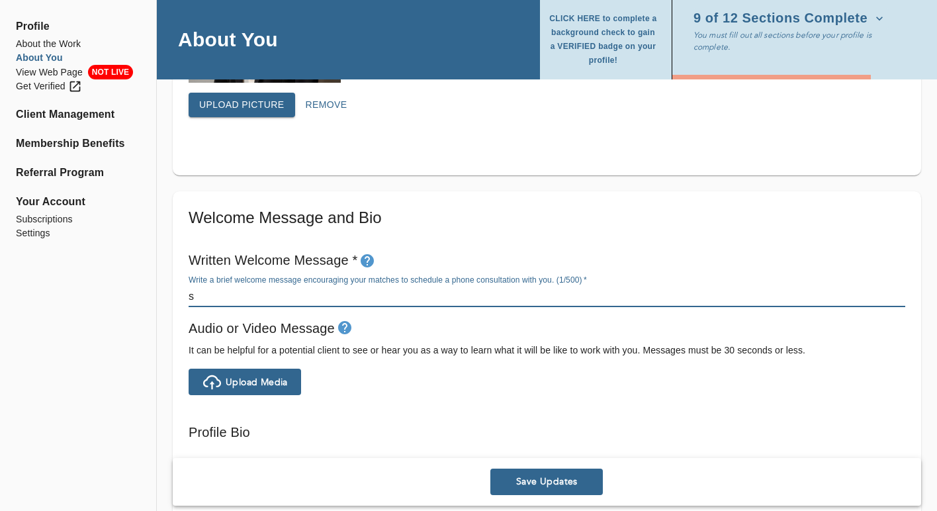
type textarea "s"
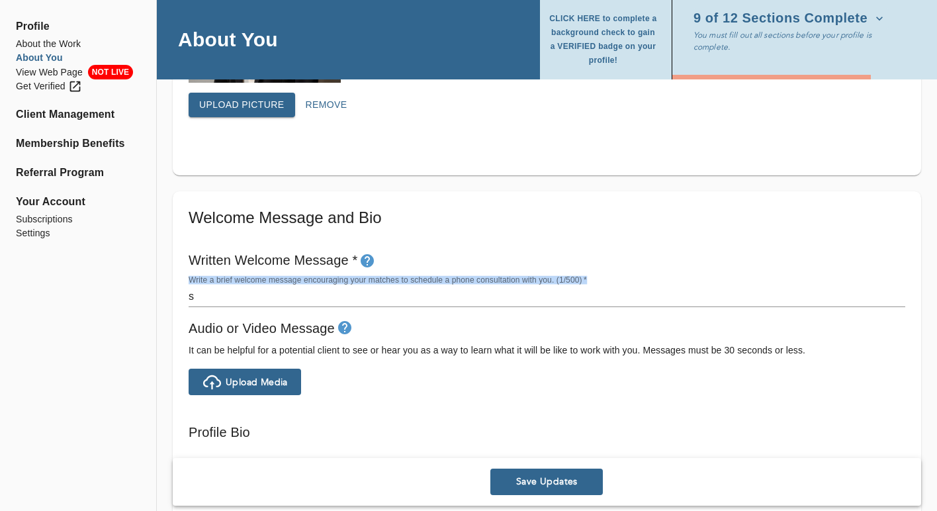
drag, startPoint x: 587, startPoint y: 277, endPoint x: 189, endPoint y: 279, distance: 398.9
click at [189, 279] on div "Write a brief welcome message encouraging your matches to schedule a phone cons…" at bounding box center [547, 291] width 716 height 32
copy label "Write a brief welcome message encouraging your matches to schedule a phone cons…"
click at [357, 291] on textarea "s" at bounding box center [547, 296] width 716 height 13
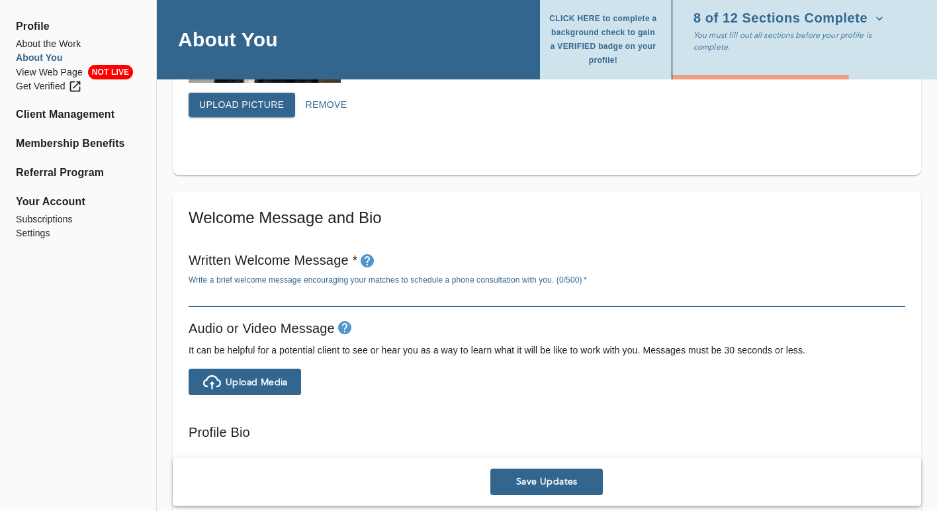
paste textarea "Hi there — I’m so glad you’re here. Beginning therapy takes courage, and findin…"
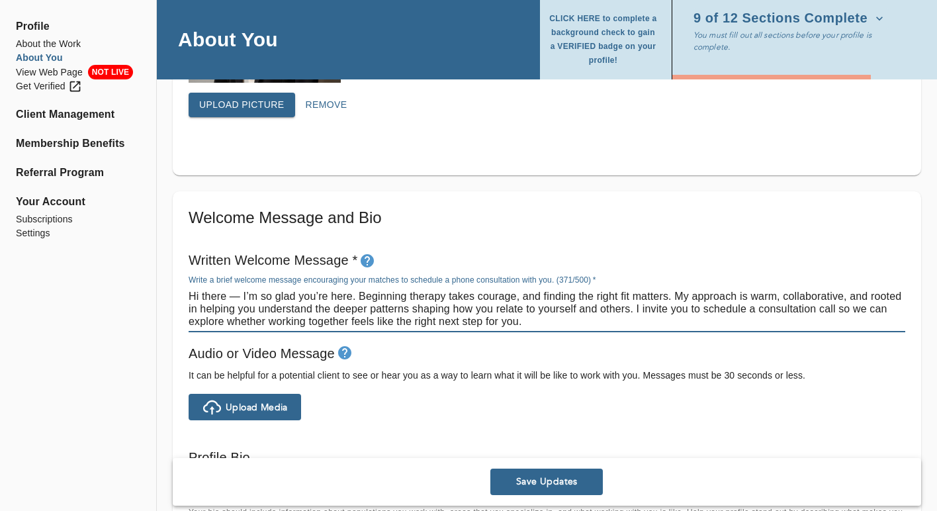
click at [246, 298] on textarea "Hi there — I’m so glad you’re here. Beginning therapy takes courage, and findin…" at bounding box center [547, 309] width 716 height 38
drag, startPoint x: 534, startPoint y: 323, endPoint x: 186, endPoint y: 294, distance: 349.2
click at [186, 295] on div "Written Welcome Message * Write a brief welcome message encouraging your matche…" at bounding box center [546, 291] width 727 height 94
paste textarea "— I’m so glad you’re here. Starting therapy takes courage, and finding the righ…"
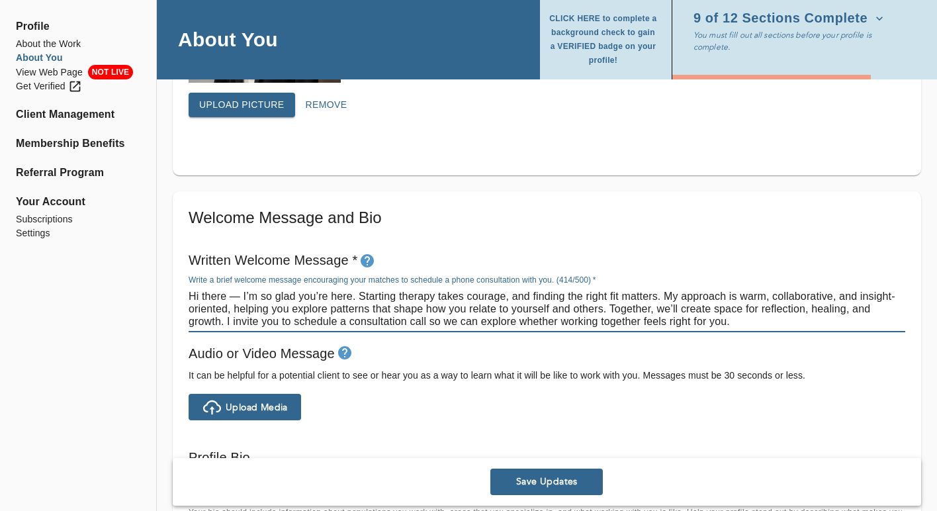
click at [241, 295] on textarea "Hi there — I’m so glad you’re here. Starting therapy takes courage, and finding…" at bounding box center [547, 309] width 716 height 38
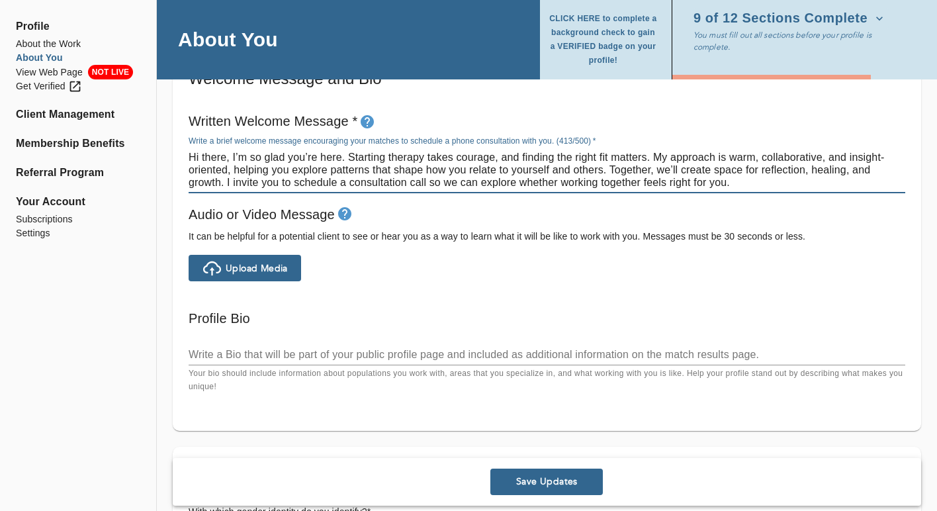
scroll to position [795, 0]
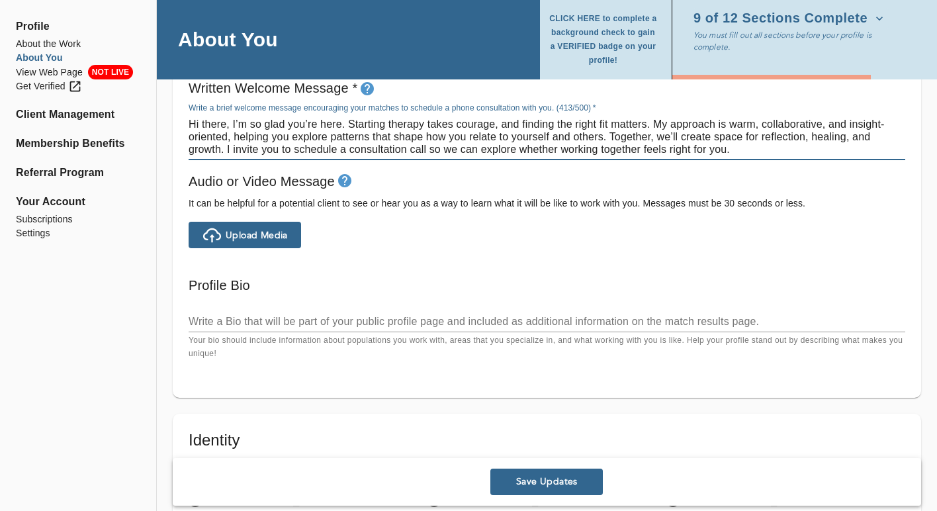
type textarea "Hi there, I’m so glad you’re here. Starting therapy takes courage, and finding …"
click at [482, 320] on textarea at bounding box center [547, 321] width 716 height 13
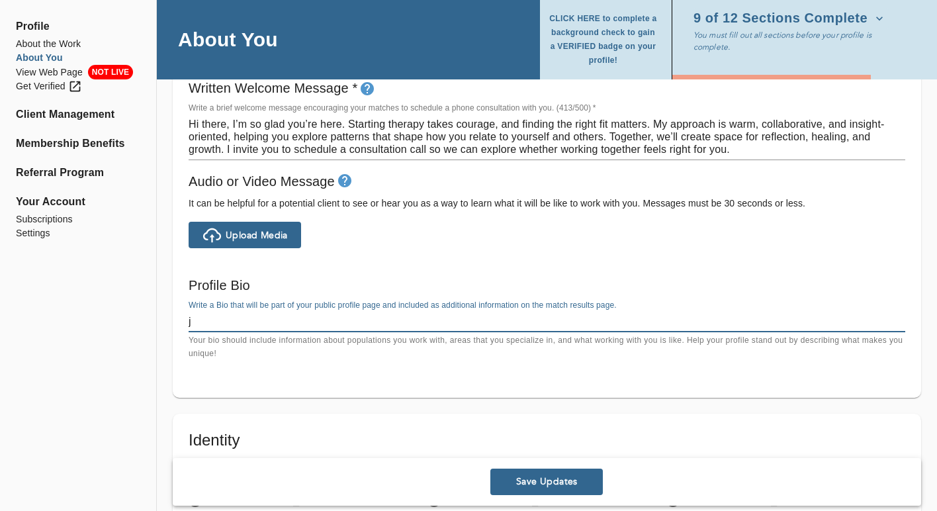
type textarea "j"
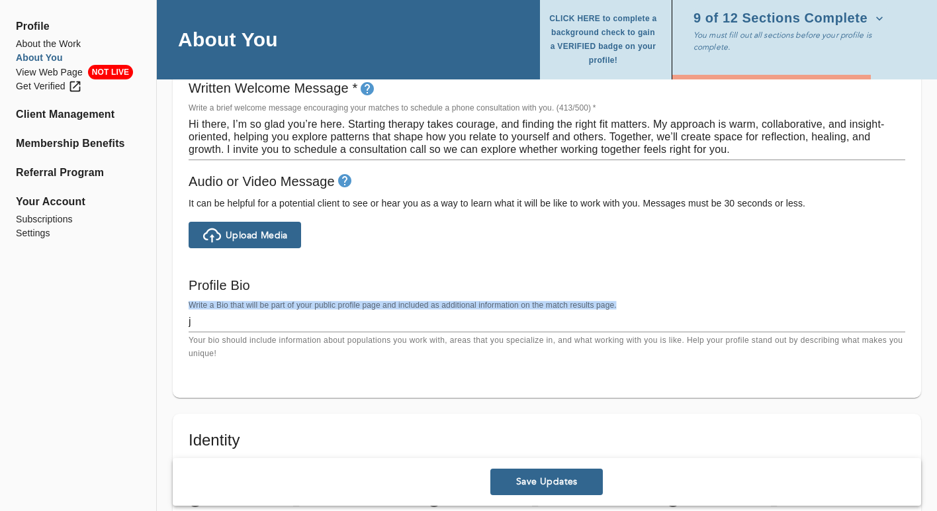
drag, startPoint x: 619, startPoint y: 303, endPoint x: 189, endPoint y: 305, distance: 429.3
click at [189, 305] on div "Write a Bio that will be part of your public profile page and included as addit…" at bounding box center [547, 330] width 716 height 60
copy label "Write a Bio that will be part of your public profile page and included as addit…"
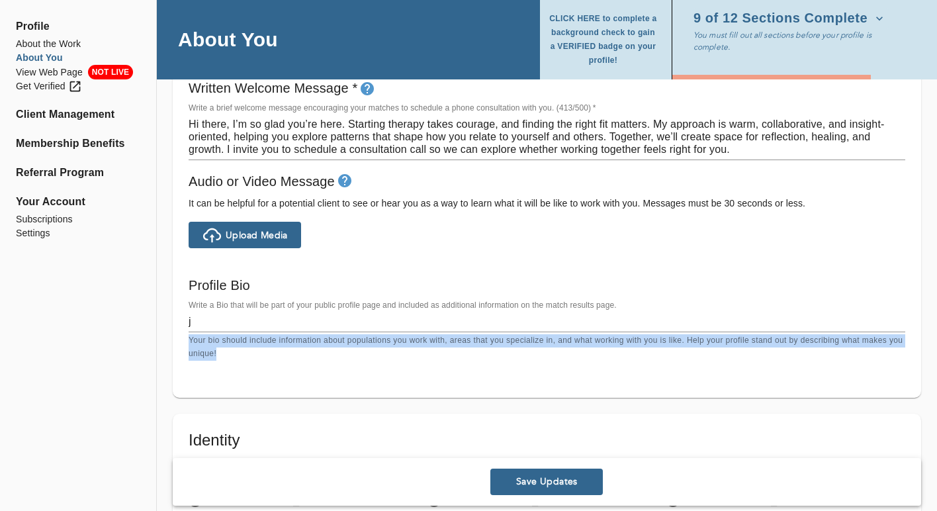
drag, startPoint x: 219, startPoint y: 354, endPoint x: 191, endPoint y: 342, distance: 30.8
click at [191, 342] on p "Your bio should include information about populations you work with, areas that…" at bounding box center [547, 347] width 716 height 26
copy p "Your bio should include information about populations you work with, areas that…"
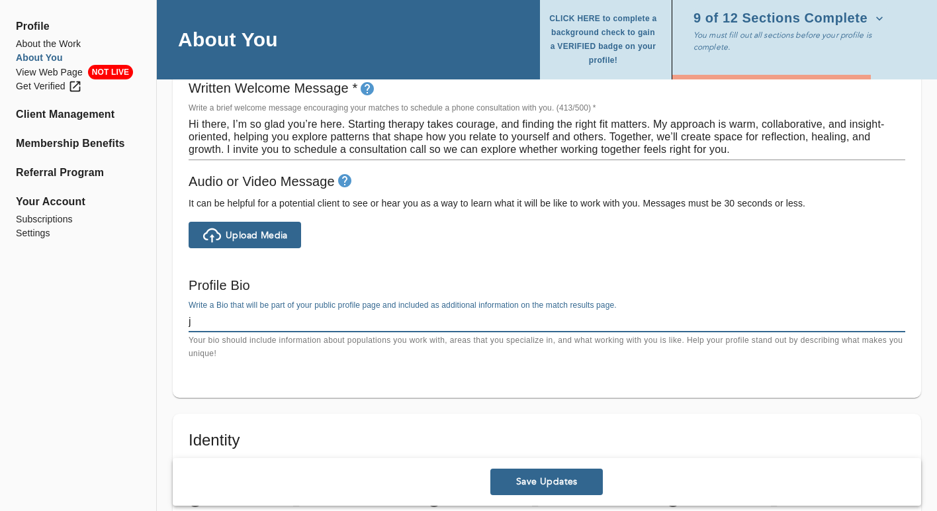
click at [321, 320] on textarea "j" at bounding box center [547, 321] width 716 height 13
type textarea "j"
click at [237, 321] on textarea at bounding box center [547, 321] width 716 height 13
paste textarea "L’i d sitametc adipiscingelits doe tempo incidi utl etdolor magnaali eni admini…"
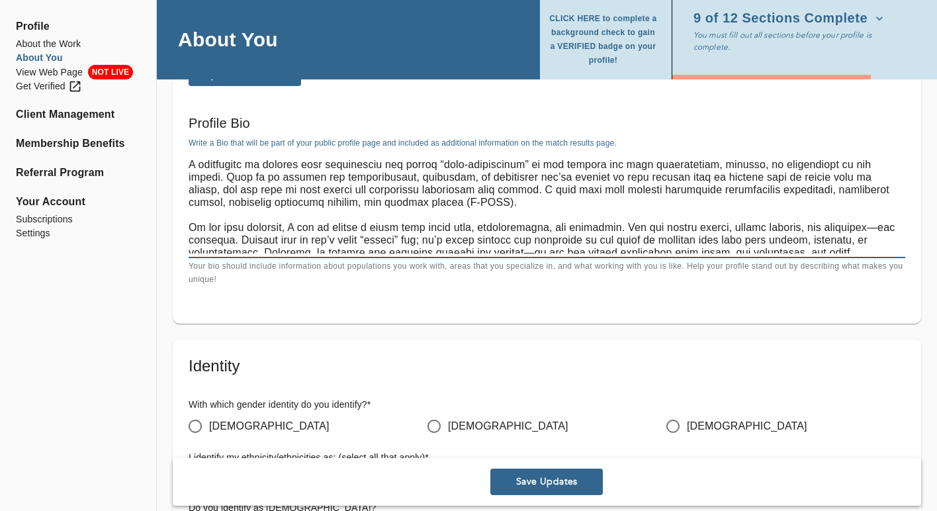
scroll to position [0, 0]
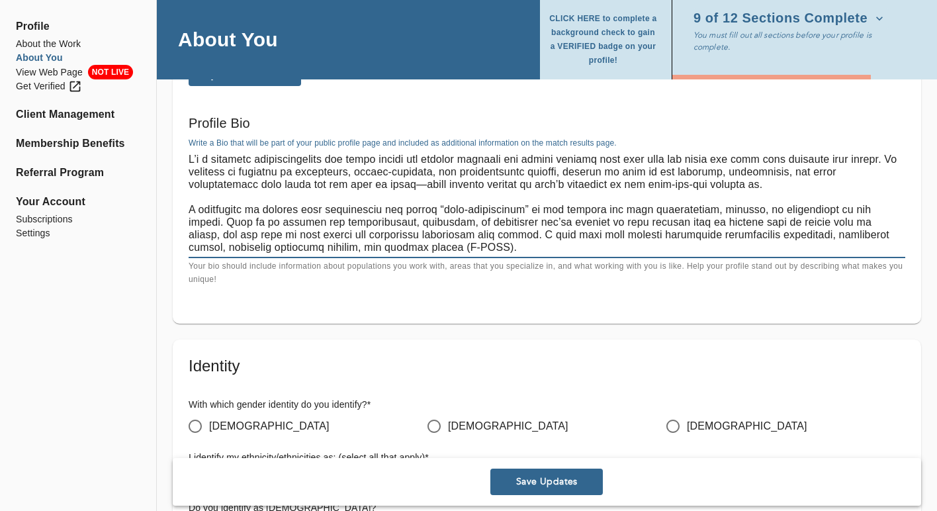
drag, startPoint x: 698, startPoint y: 249, endPoint x: 206, endPoint y: 149, distance: 502.4
click at [206, 149] on div "x" at bounding box center [547, 203] width 716 height 109
type textarea "."
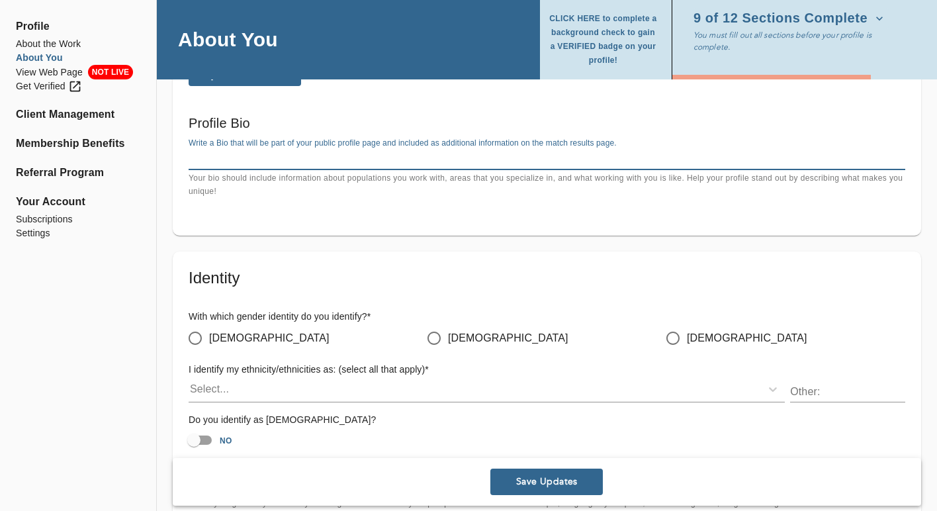
paste textarea "L’i d sitametc adipiscingelits doe tempo inci-utlaboree dolore mag aliquaenimad…"
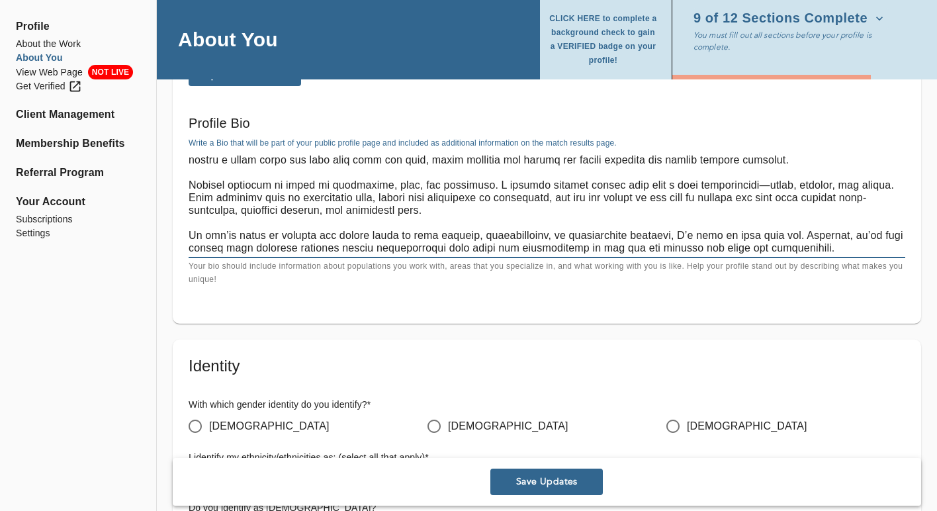
scroll to position [189, 0]
click at [738, 185] on textarea at bounding box center [547, 203] width 716 height 101
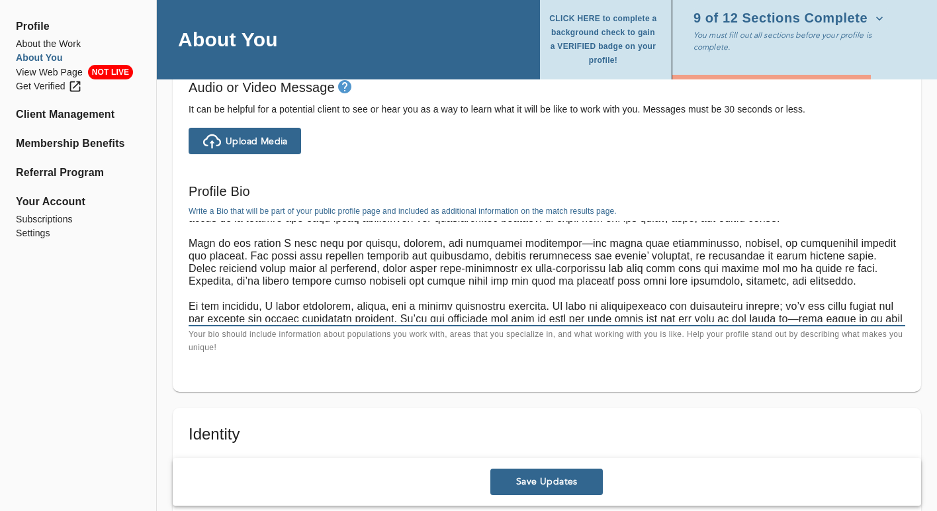
scroll to position [36, 0]
click at [567, 245] on textarea at bounding box center [547, 271] width 716 height 101
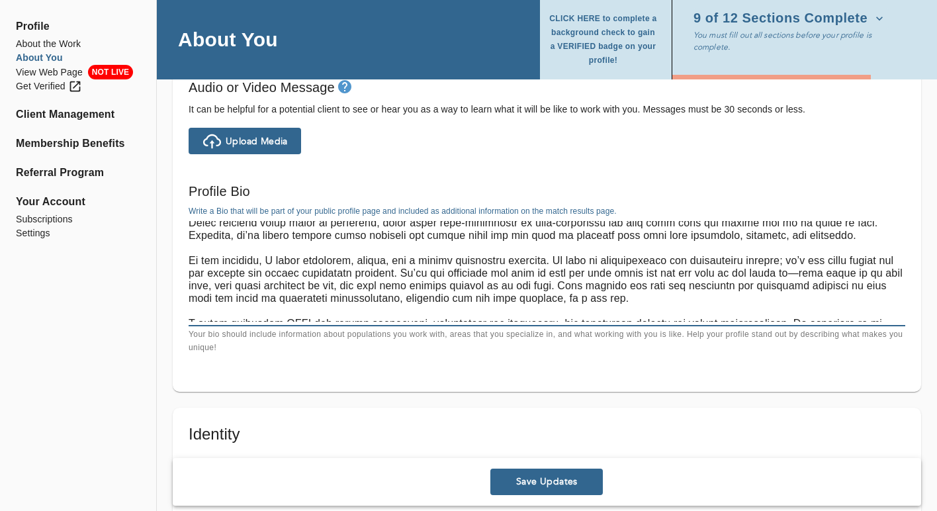
scroll to position [82, 0]
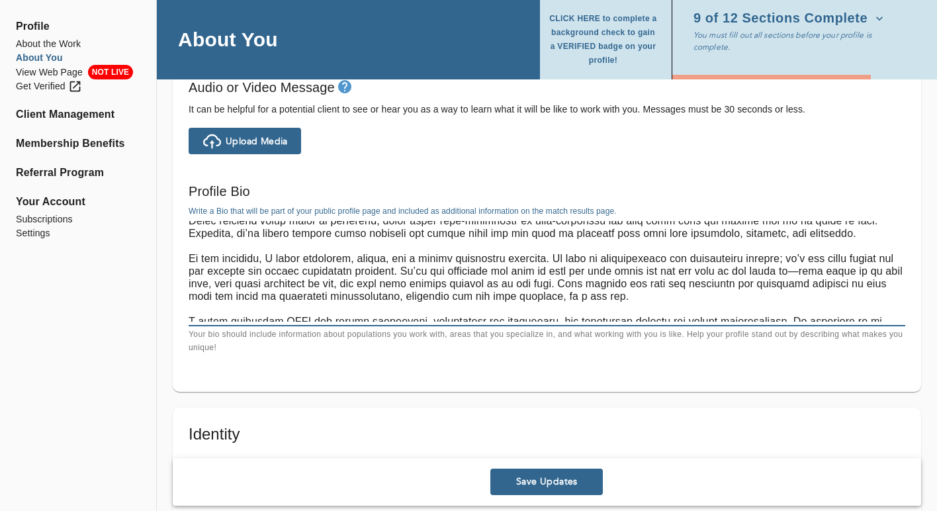
click at [796, 271] on textarea at bounding box center [547, 271] width 716 height 101
type textarea "L’i d sitametc adipiscingelits doe tempo inci-utlaboree dolore mag aliquaenimad…"
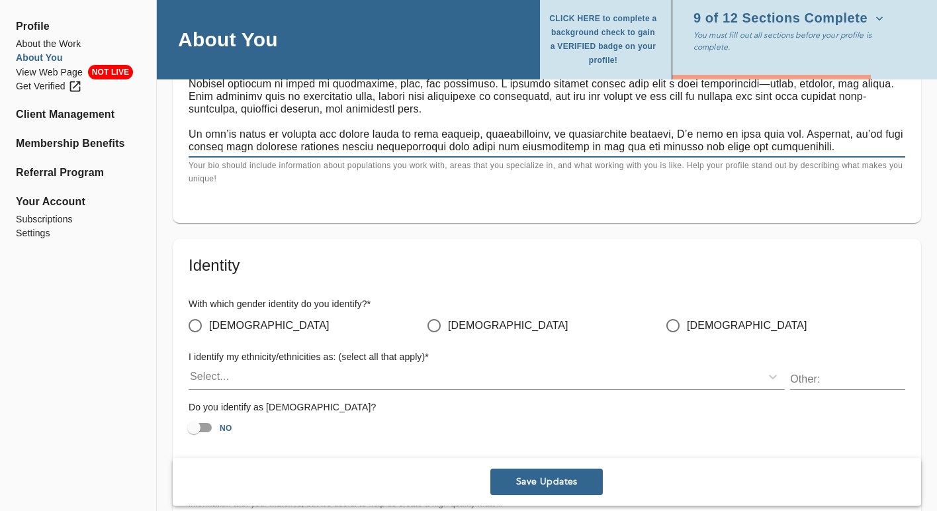
scroll to position [1060, 0]
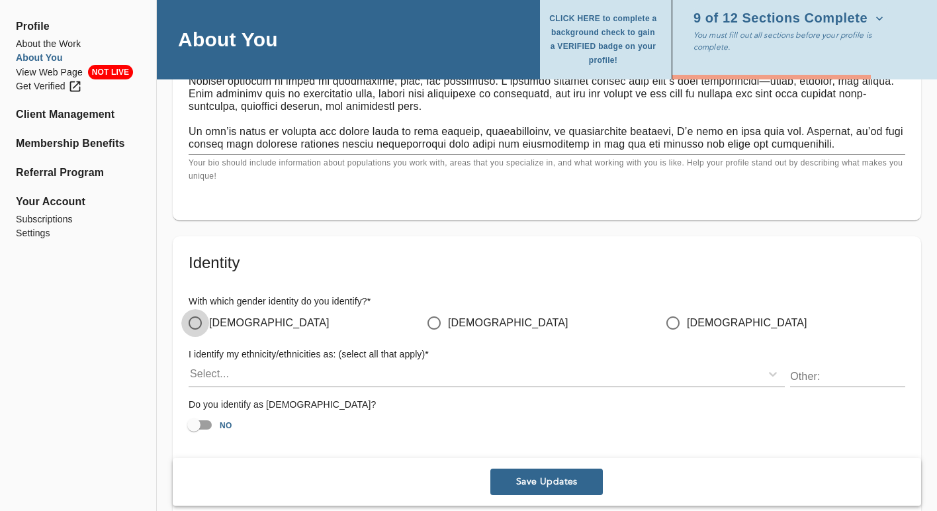
click at [199, 317] on input "[DEMOGRAPHIC_DATA]" at bounding box center [195, 323] width 28 height 28
radio input "true"
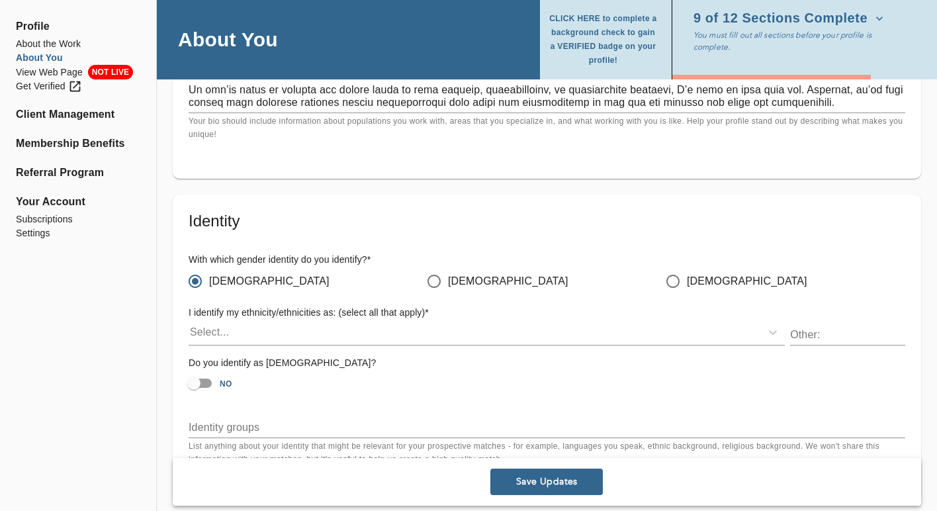
scroll to position [1103, 0]
click at [304, 315] on h6 "I identify my ethnicity/ethnicities as: (select all that apply) *" at bounding box center [487, 311] width 596 height 15
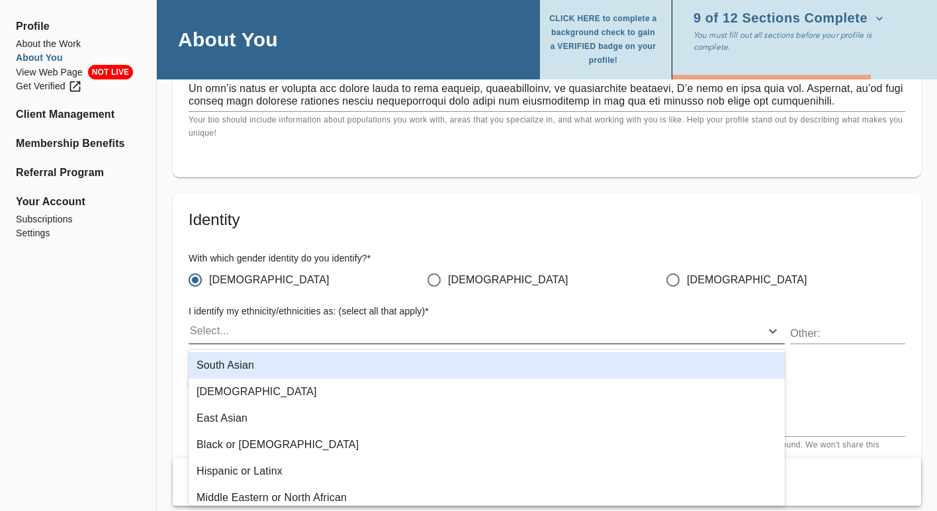
click at [298, 327] on div "Select..." at bounding box center [475, 330] width 572 height 21
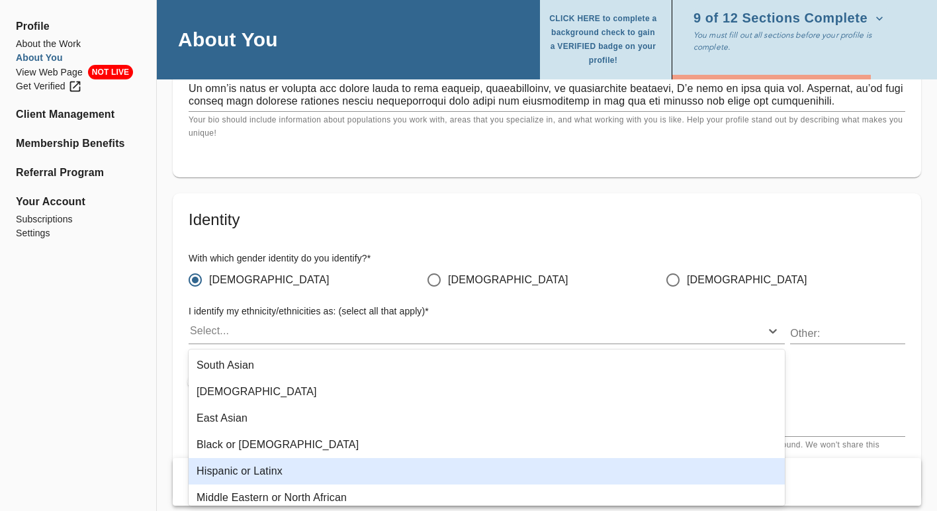
click at [286, 460] on div "Hispanic or Latinx" at bounding box center [487, 471] width 596 height 26
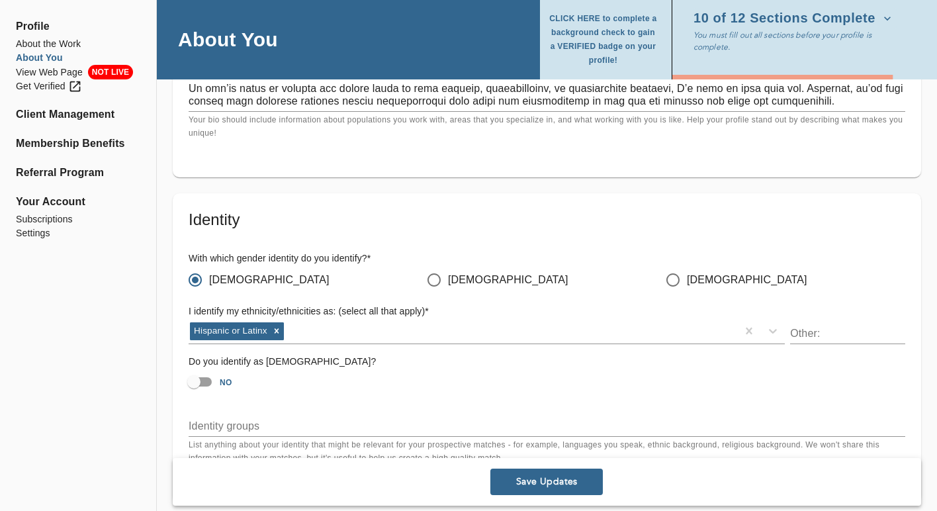
click at [386, 252] on h6 "With which gender identity do you identify? *" at bounding box center [547, 258] width 716 height 15
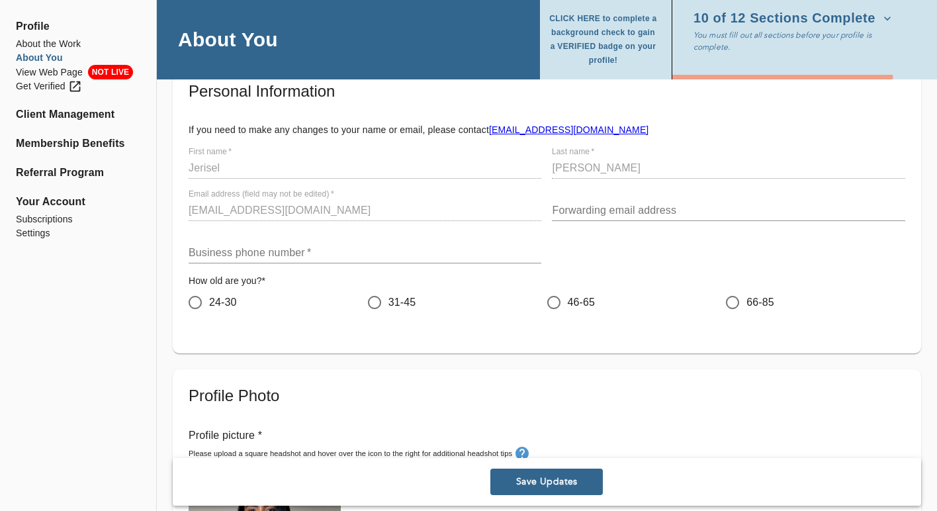
scroll to position [79, 0]
click at [391, 254] on input "text" at bounding box center [365, 253] width 353 height 21
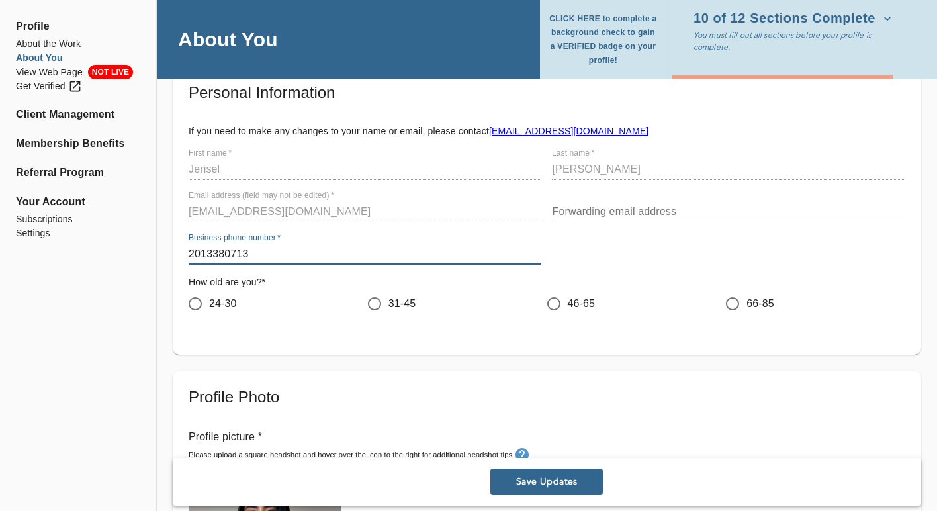
type input "2013380713"
click at [372, 306] on input "31-45" at bounding box center [375, 304] width 28 height 28
radio input "true"
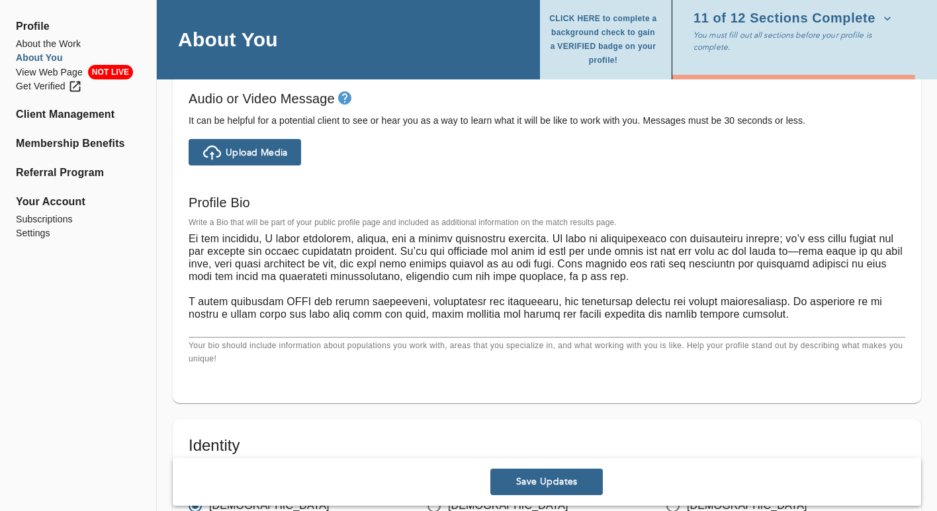
scroll to position [103, 0]
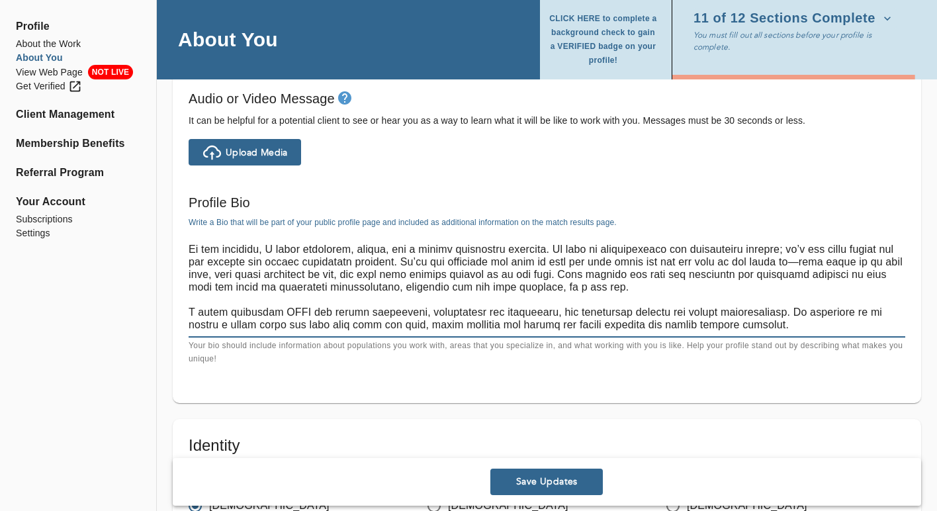
click at [797, 261] on textarea at bounding box center [547, 282] width 716 height 101
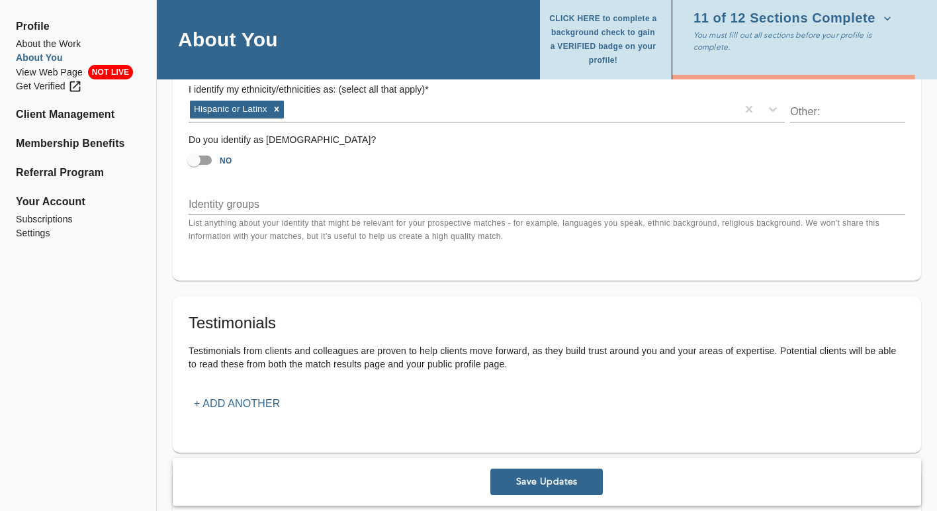
scroll to position [1332, 0]
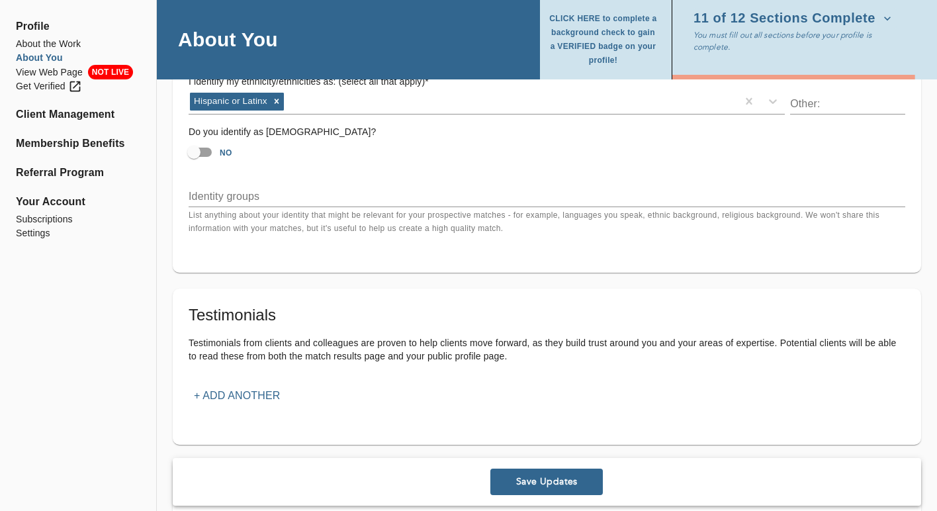
type textarea "L’i d sitametc adipiscingelits doe tempo inci-utlaboree dolore mag aliquaenimad…"
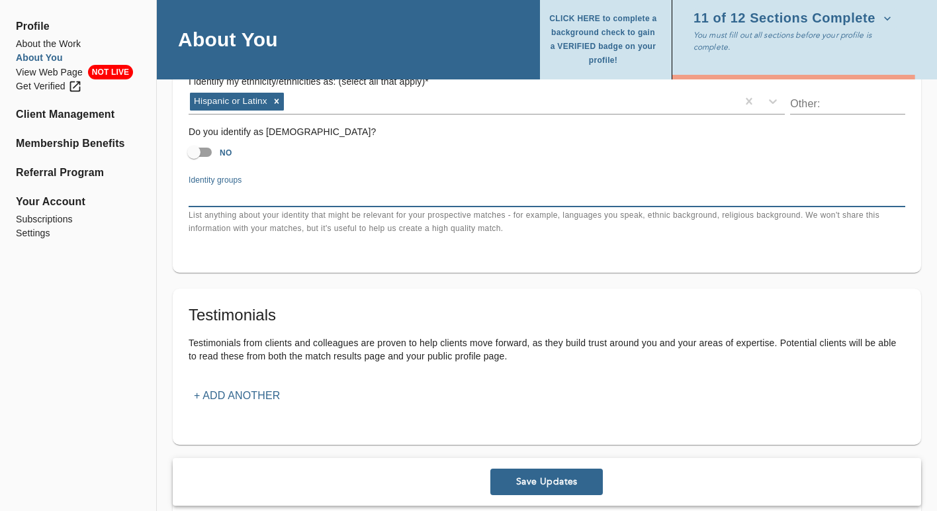
click at [390, 198] on textarea at bounding box center [547, 196] width 716 height 13
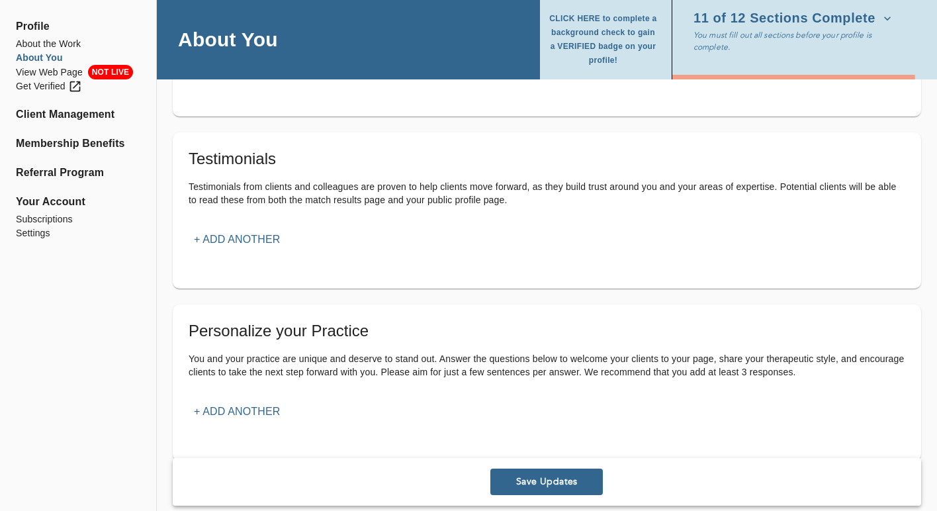
scroll to position [1523, 0]
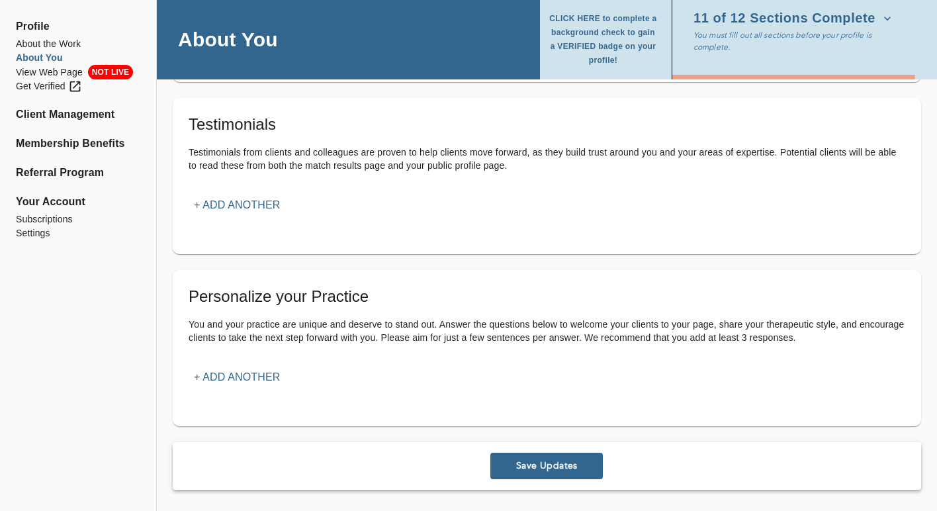
type textarea "Spanish Speaking"
click at [511, 466] on span "Save Updates" at bounding box center [546, 465] width 102 height 13
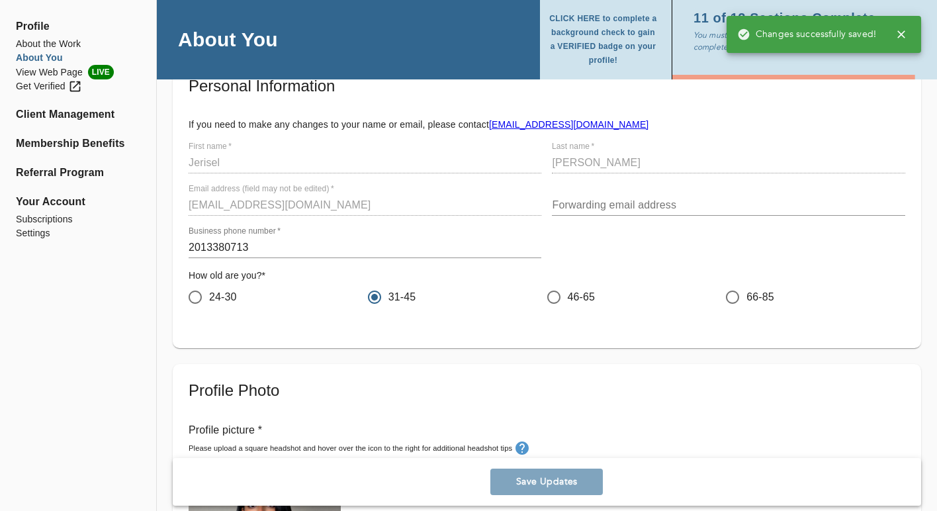
scroll to position [0, 0]
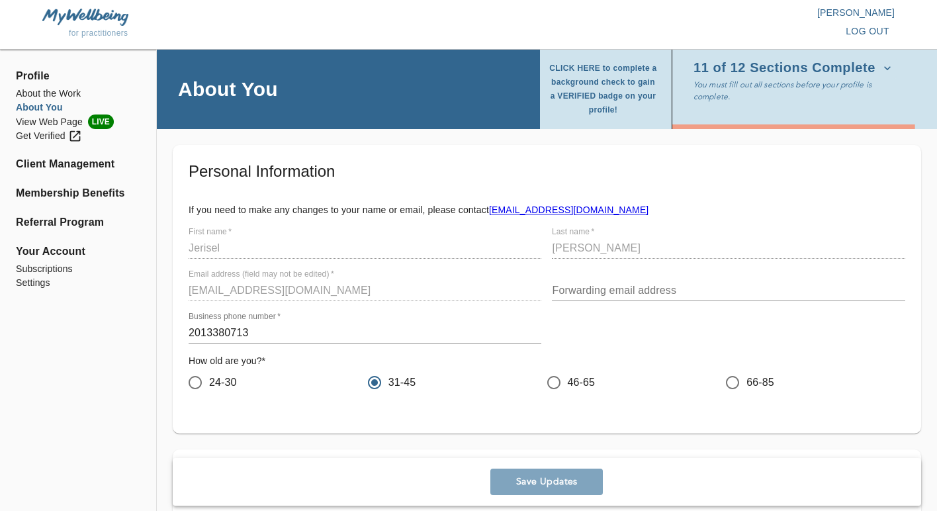
click at [782, 73] on span "11 of 12 Sections Complete" at bounding box center [792, 68] width 198 height 13
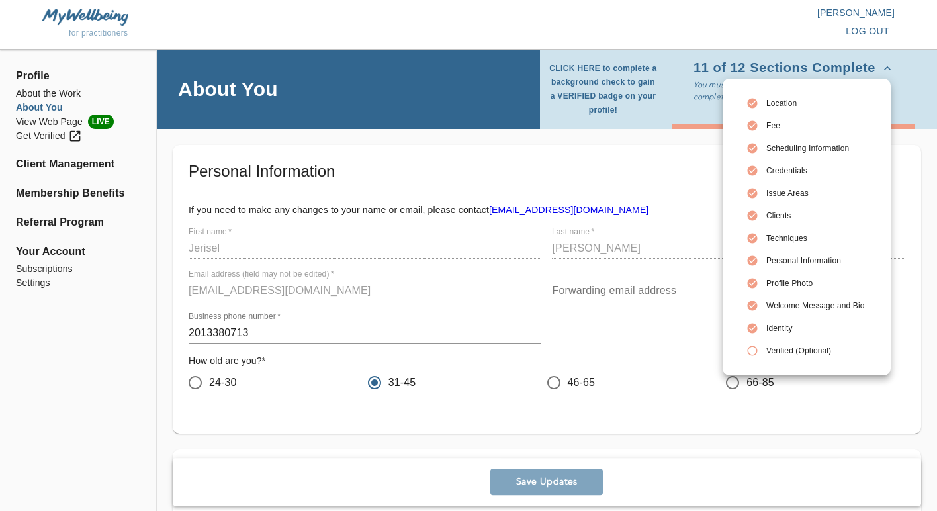
click at [626, 199] on div at bounding box center [468, 255] width 937 height 511
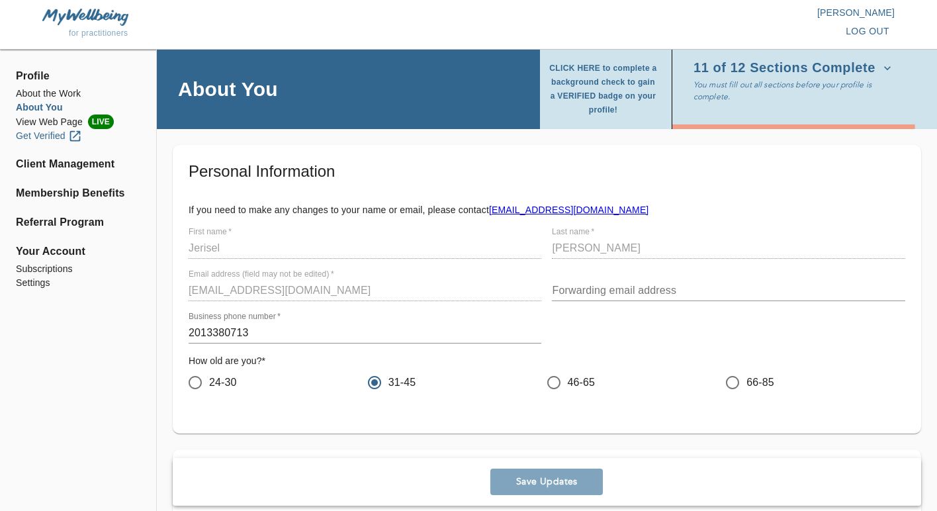
click at [28, 140] on div "Get Verified" at bounding box center [49, 136] width 66 height 14
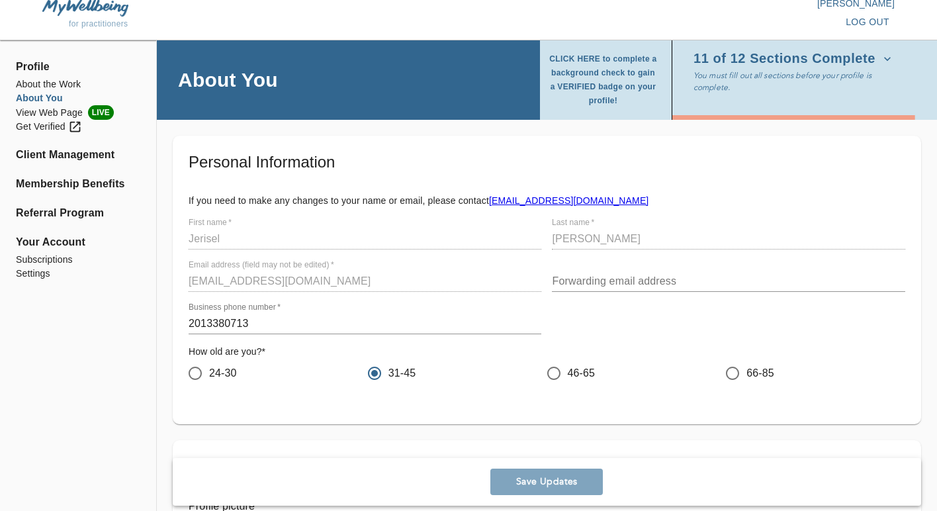
scroll to position [13, 0]
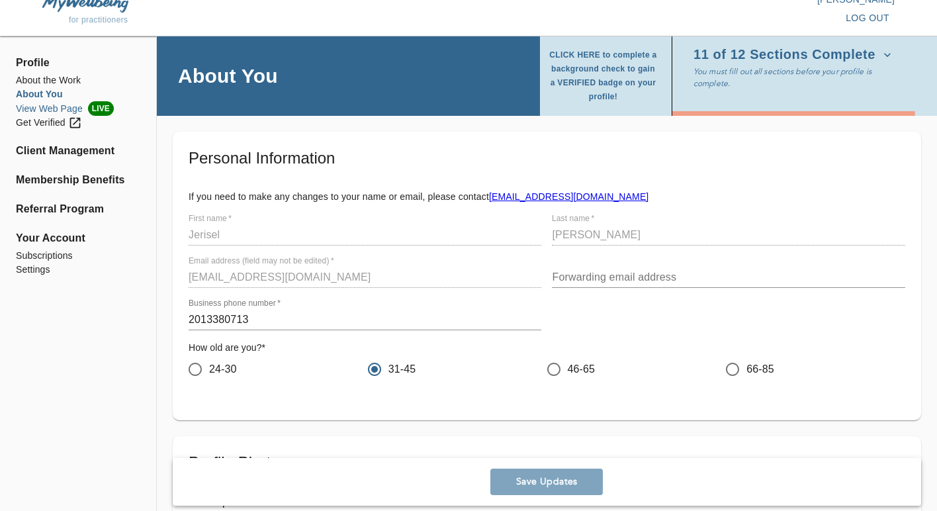
click at [56, 110] on li "View Web Page LIVE" at bounding box center [78, 108] width 124 height 15
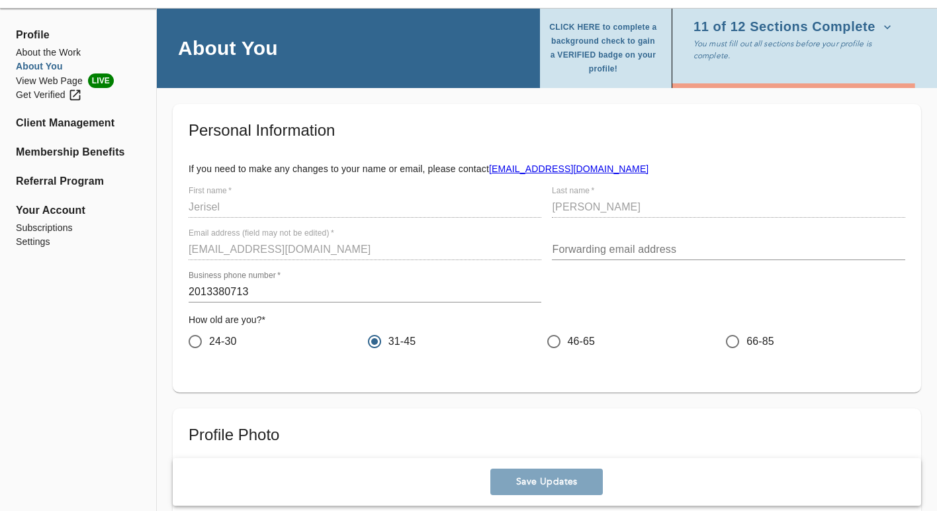
scroll to position [45, 0]
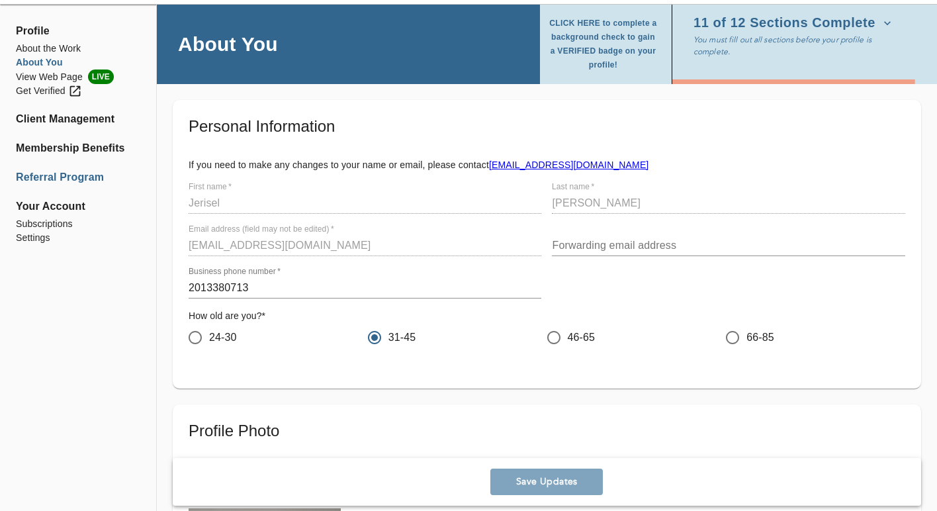
click at [45, 178] on li "Referral Program" at bounding box center [78, 177] width 124 height 16
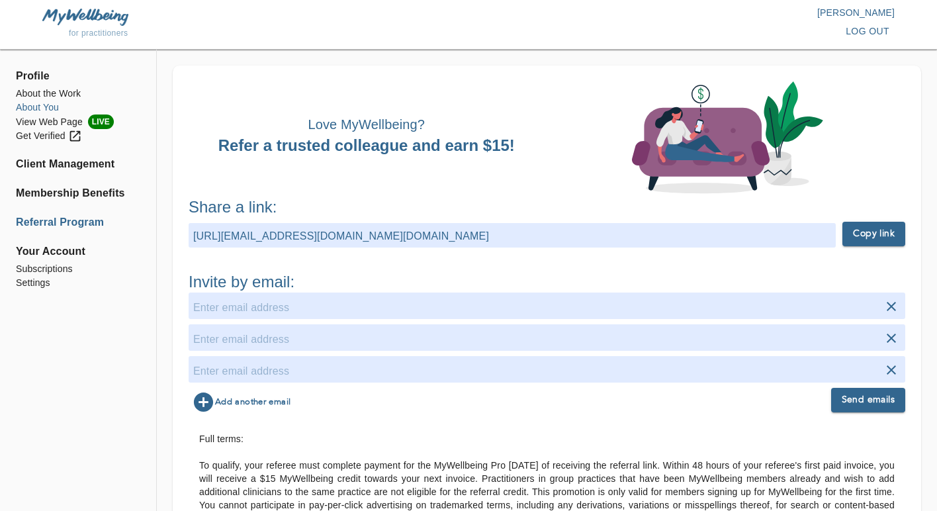
click at [34, 108] on li "About You" at bounding box center [78, 108] width 124 height 14
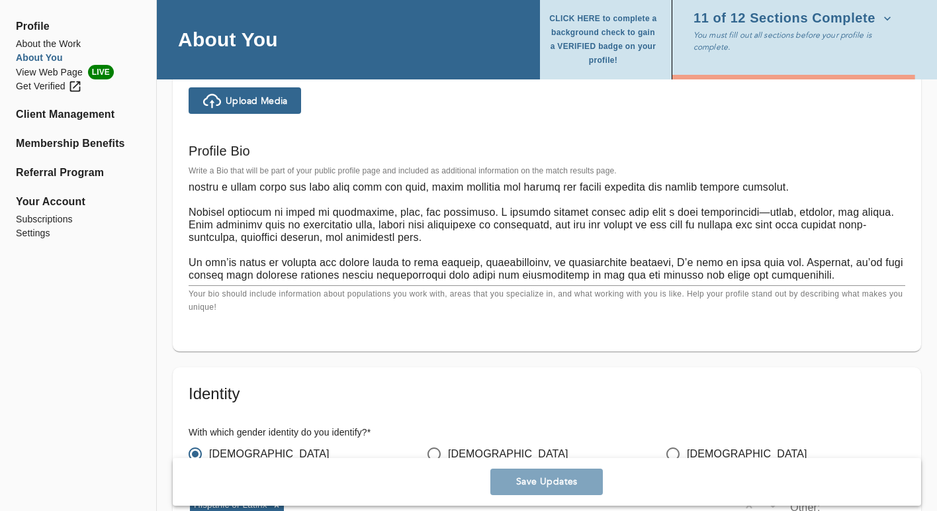
scroll to position [925, 0]
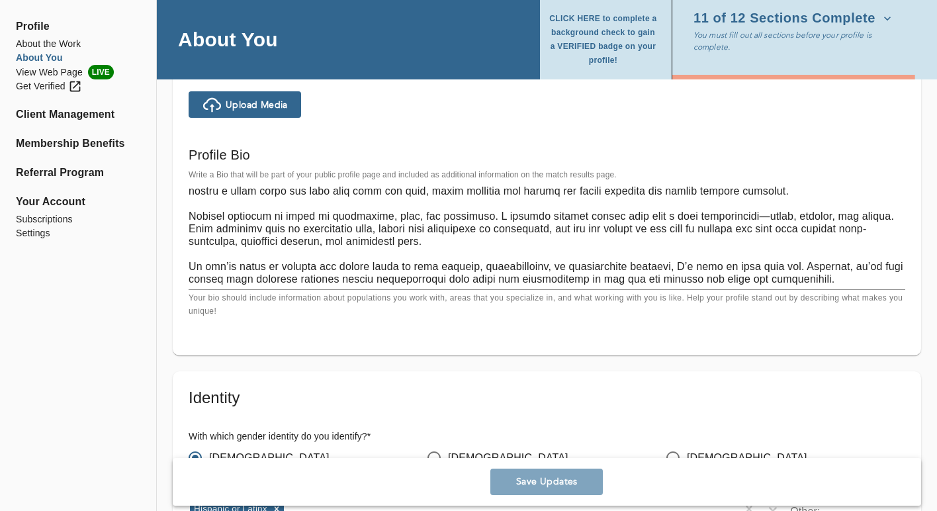
click at [739, 216] on textarea at bounding box center [547, 235] width 716 height 101
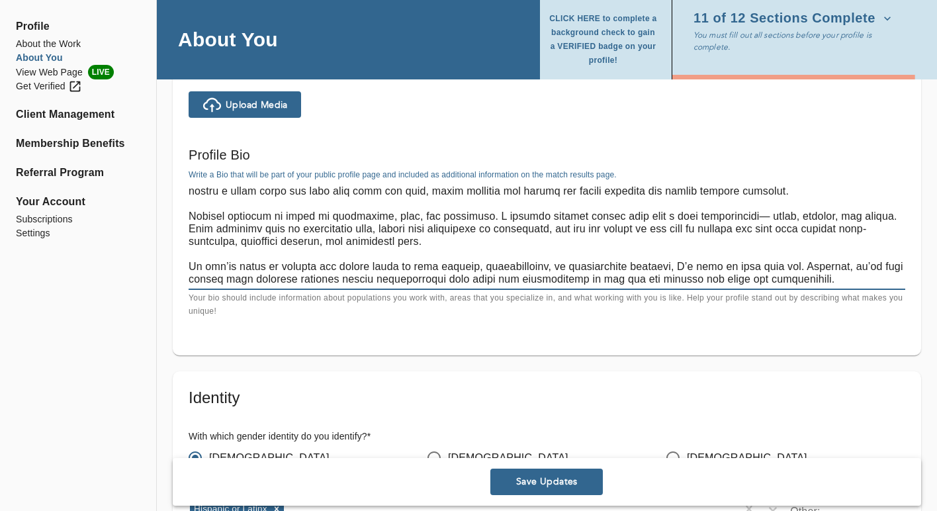
click at [544, 484] on span "Save Updates" at bounding box center [546, 482] width 102 height 13
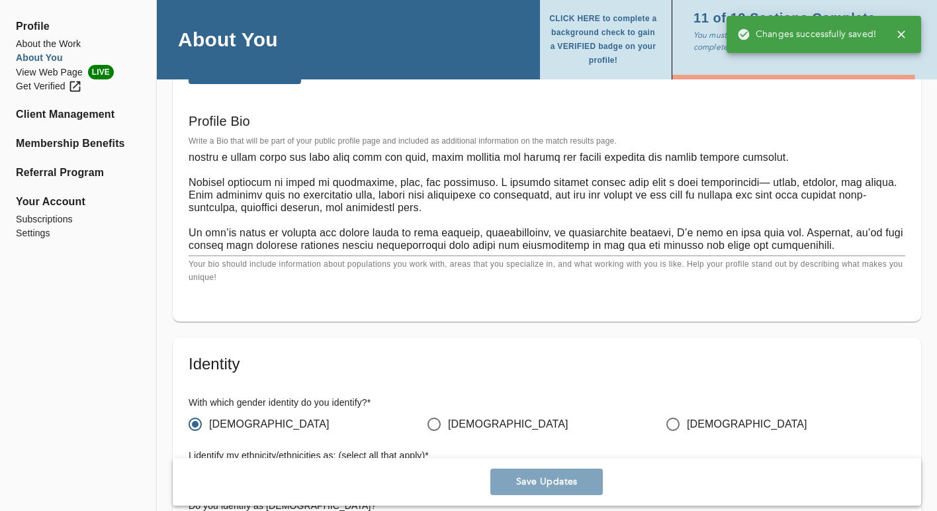
scroll to position [959, 0]
click at [741, 181] on textarea at bounding box center [547, 200] width 716 height 101
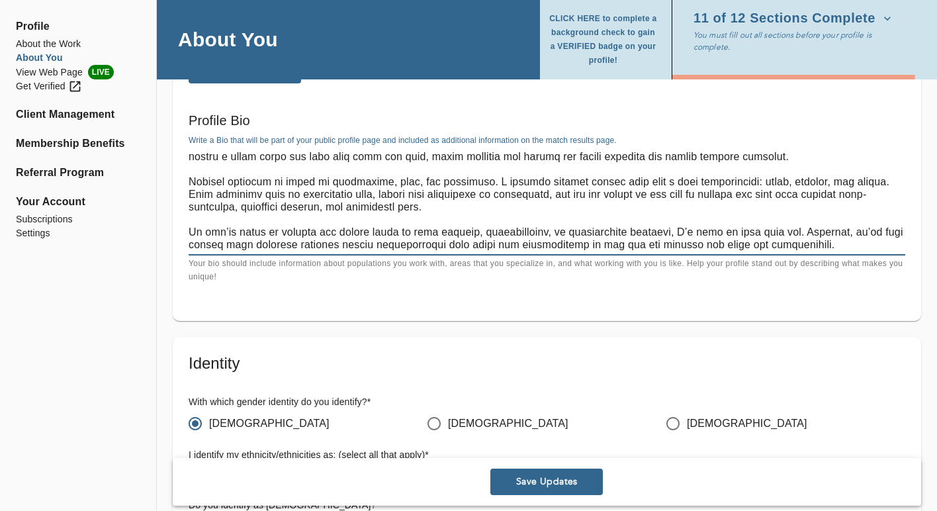
type textarea "L’i d sitametc adipiscingelits doe tempo inci-utlaboree dolore mag aliquaenimad…"
click at [546, 485] on span "Save Updates" at bounding box center [546, 482] width 102 height 13
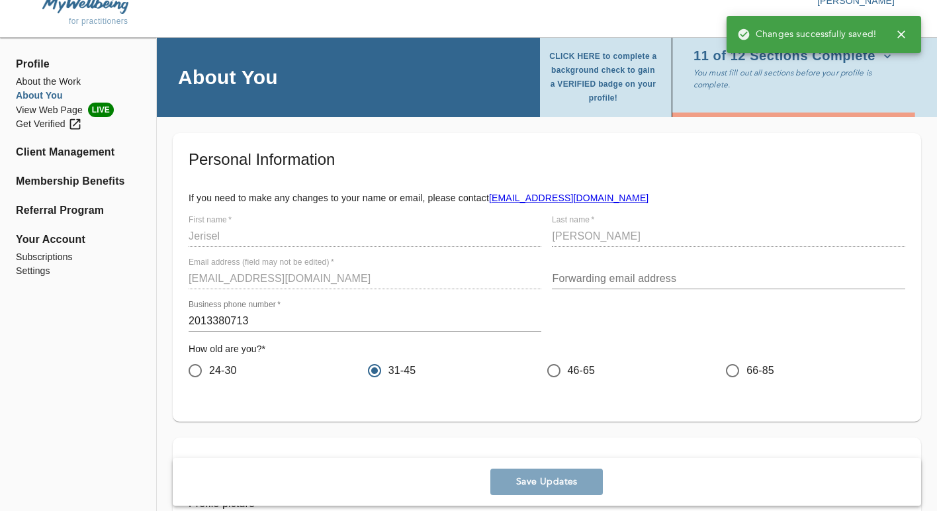
scroll to position [0, 0]
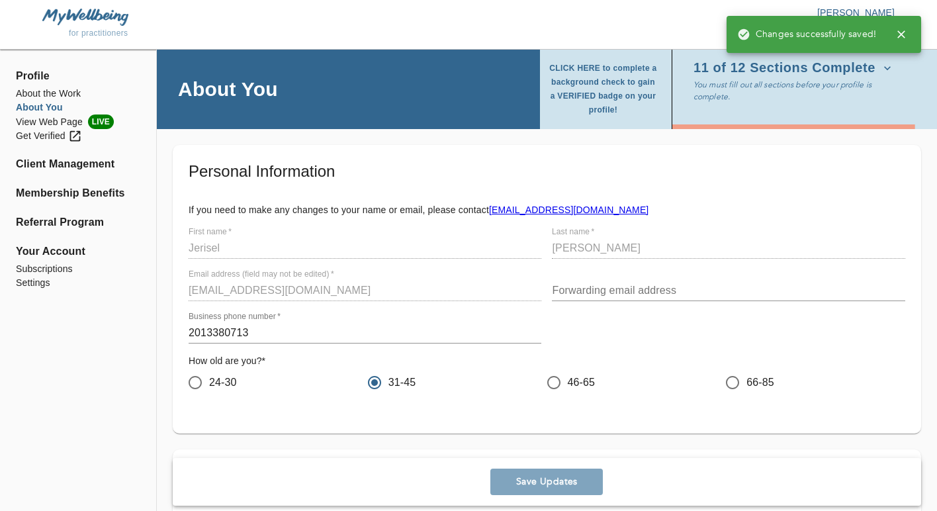
click at [601, 232] on div "Last name   * [PERSON_NAME]" at bounding box center [728, 243] width 353 height 32
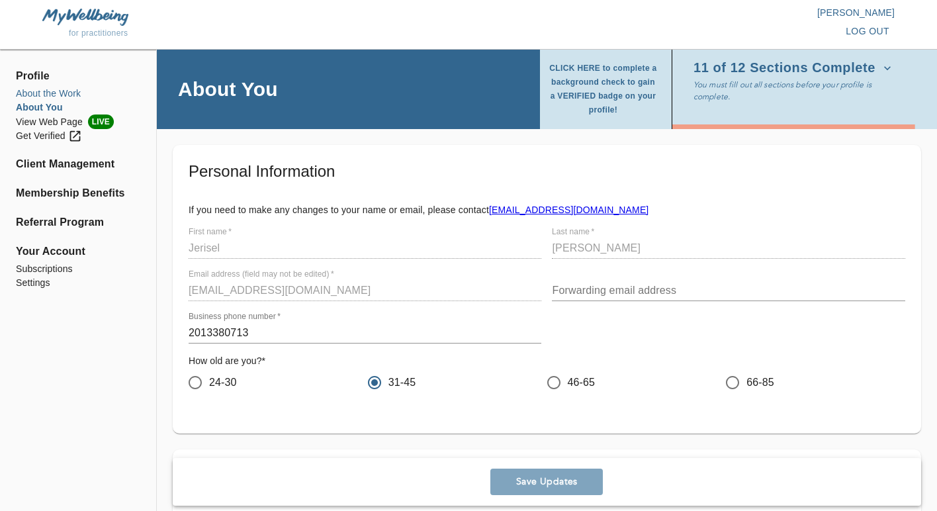
click at [76, 90] on li "About the Work" at bounding box center [78, 94] width 124 height 14
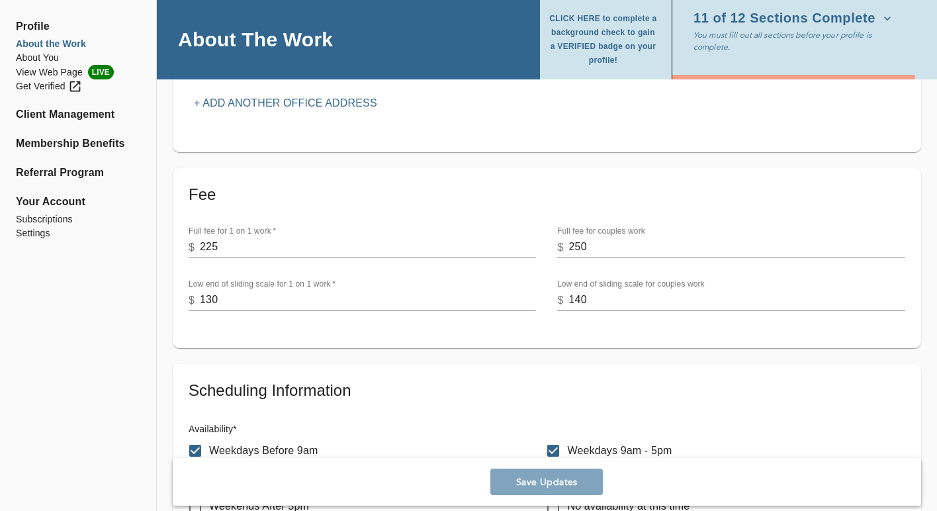
scroll to position [388, 0]
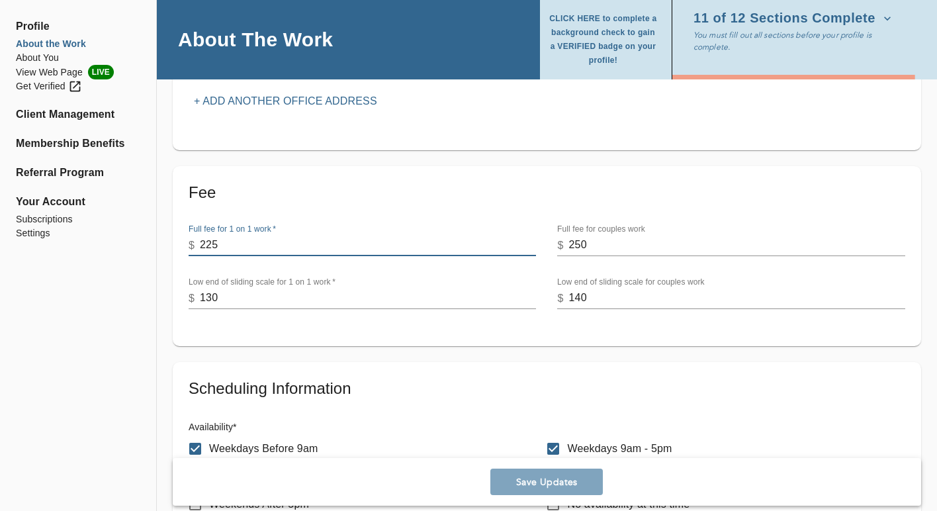
click at [243, 252] on input "225" at bounding box center [368, 245] width 336 height 21
click at [534, 247] on input "224" at bounding box center [368, 245] width 336 height 21
click at [533, 247] on input "223" at bounding box center [368, 245] width 336 height 21
click at [533, 247] on input "222" at bounding box center [368, 245] width 336 height 21
click at [533, 247] on input "221" at bounding box center [368, 245] width 336 height 21
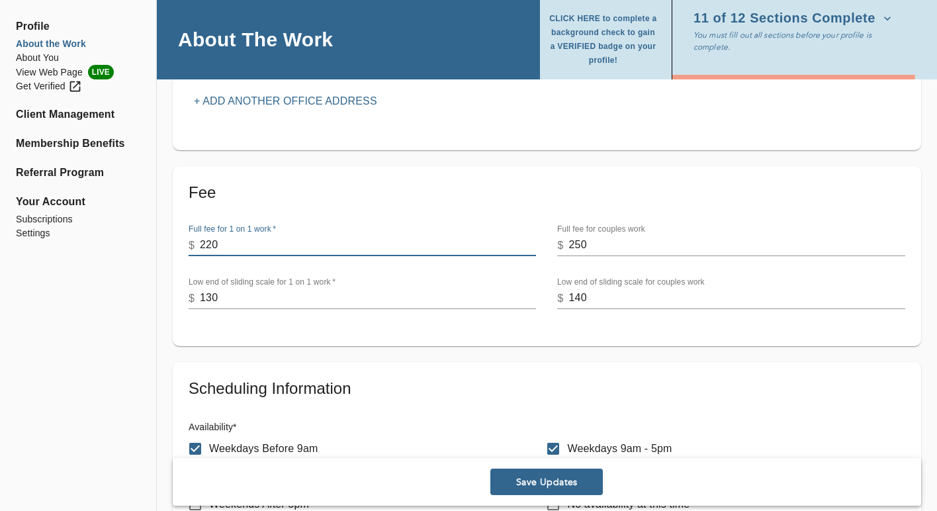
click at [533, 247] on input "220" at bounding box center [368, 245] width 336 height 21
click at [533, 247] on input "219" at bounding box center [368, 245] width 336 height 21
click at [533, 247] on input "218" at bounding box center [368, 245] width 336 height 21
click at [533, 247] on input "217" at bounding box center [368, 245] width 336 height 21
click at [533, 247] on input "216" at bounding box center [368, 245] width 336 height 21
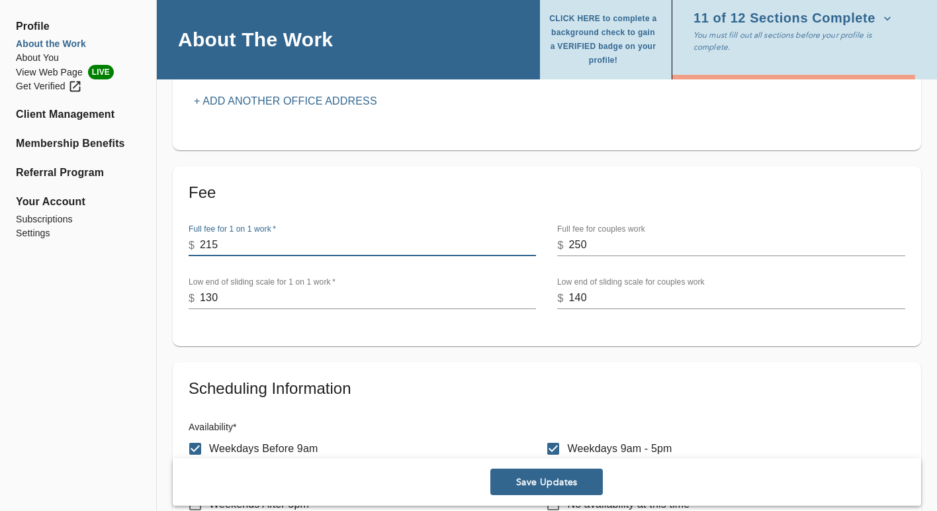
click at [533, 247] on input "215" at bounding box center [368, 245] width 336 height 21
click at [533, 247] on input "214" at bounding box center [368, 245] width 336 height 21
click at [533, 247] on input "213" at bounding box center [368, 245] width 336 height 21
click at [533, 247] on input "212" at bounding box center [368, 245] width 336 height 21
click at [533, 247] on input "211" at bounding box center [368, 245] width 336 height 21
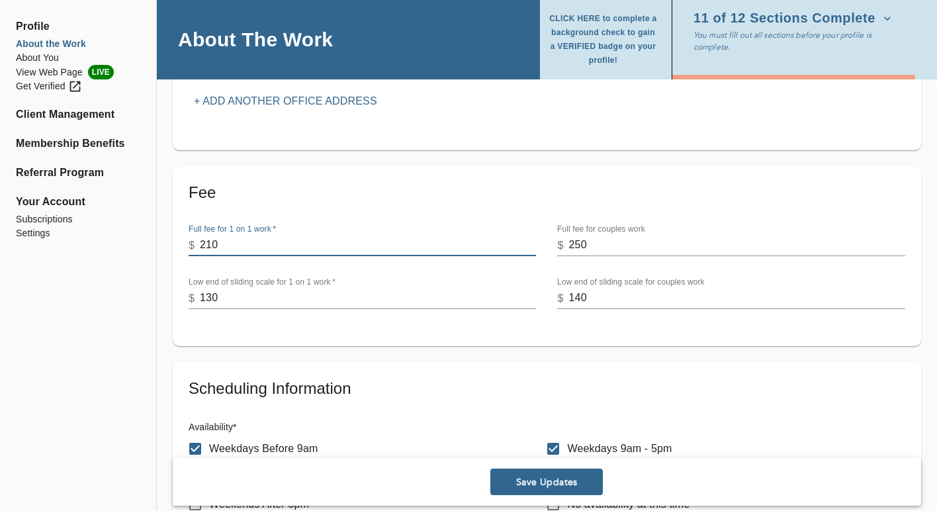
click at [533, 247] on input "210" at bounding box center [368, 245] width 336 height 21
click at [533, 247] on input "209" at bounding box center [368, 245] width 336 height 21
click at [533, 247] on input "208" at bounding box center [368, 245] width 336 height 21
click at [533, 247] on input "207" at bounding box center [368, 245] width 336 height 21
click at [533, 247] on input "206" at bounding box center [368, 245] width 336 height 21
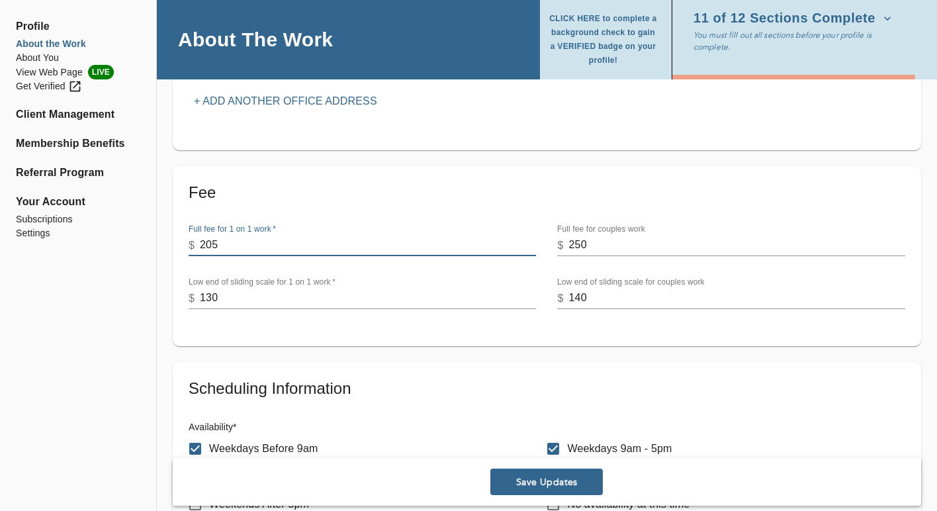
click at [533, 247] on input "205" at bounding box center [368, 245] width 336 height 21
click at [533, 247] on input "204" at bounding box center [368, 245] width 336 height 21
click at [533, 247] on input "203" at bounding box center [368, 245] width 336 height 21
click at [533, 247] on input "202" at bounding box center [368, 245] width 336 height 21
click at [533, 247] on input "201" at bounding box center [368, 245] width 336 height 21
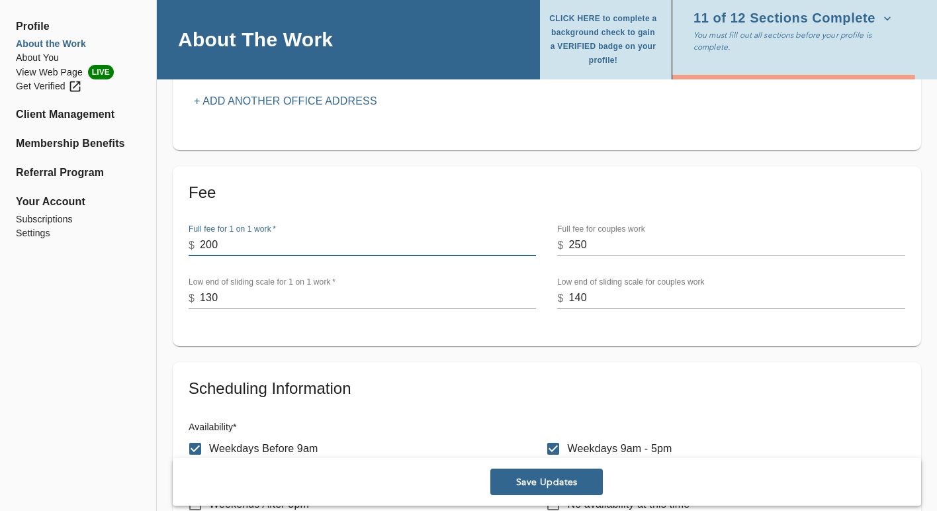
type input "200"
click at [533, 247] on input "200" at bounding box center [368, 245] width 336 height 21
click at [546, 484] on input "Weekends 9am - 5pm" at bounding box center [553, 476] width 28 height 28
checkbox input "true"
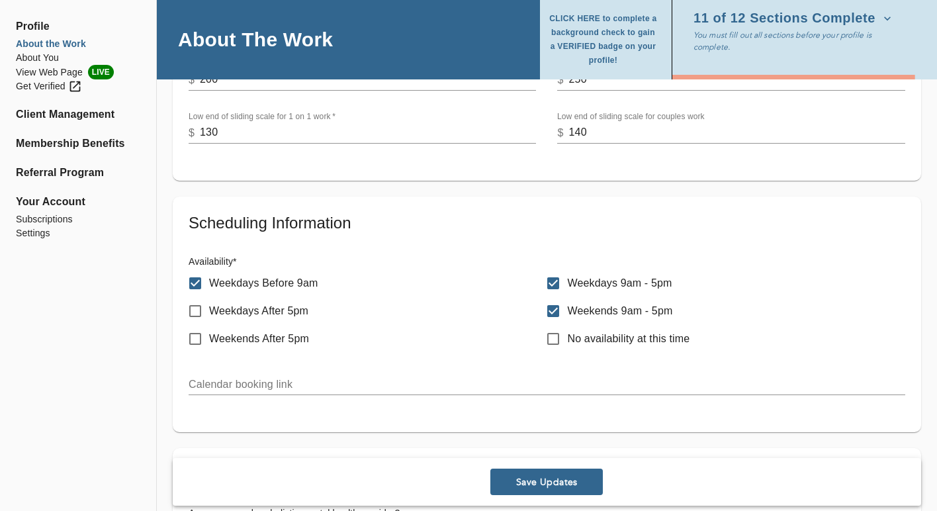
scroll to position [556, 0]
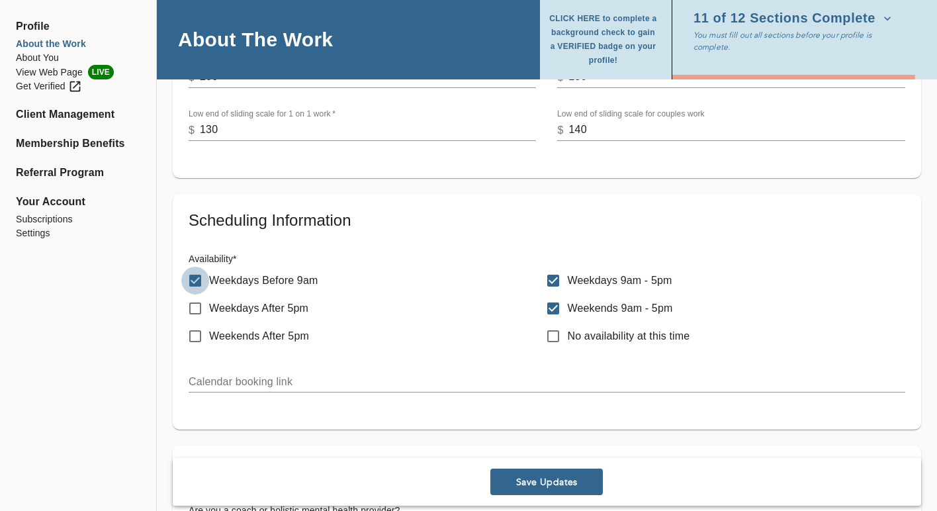
click at [195, 281] on input "Weekdays Before 9am" at bounding box center [195, 281] width 28 height 28
checkbox input "false"
click at [558, 307] on input "Weekends 9am - 5pm" at bounding box center [553, 308] width 28 height 28
checkbox input "false"
click at [524, 480] on span "Save Updates" at bounding box center [546, 482] width 102 height 13
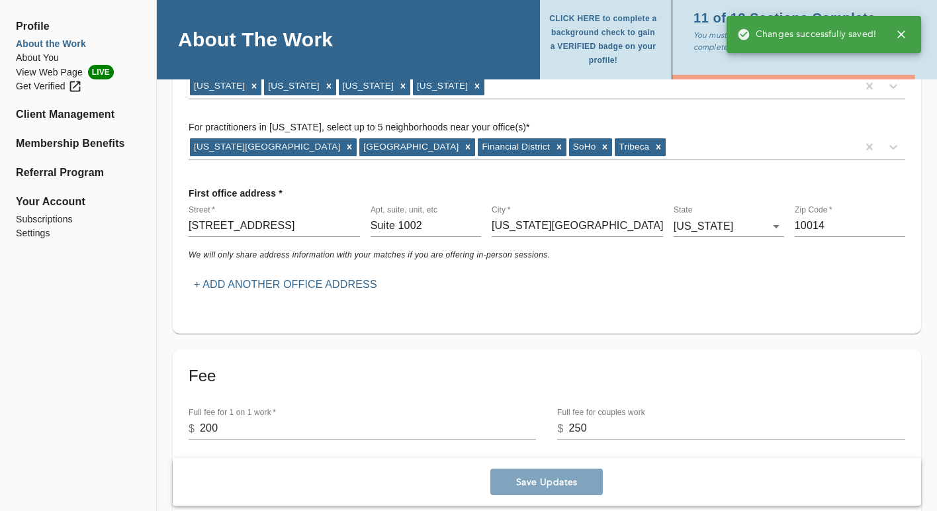
scroll to position [0, 0]
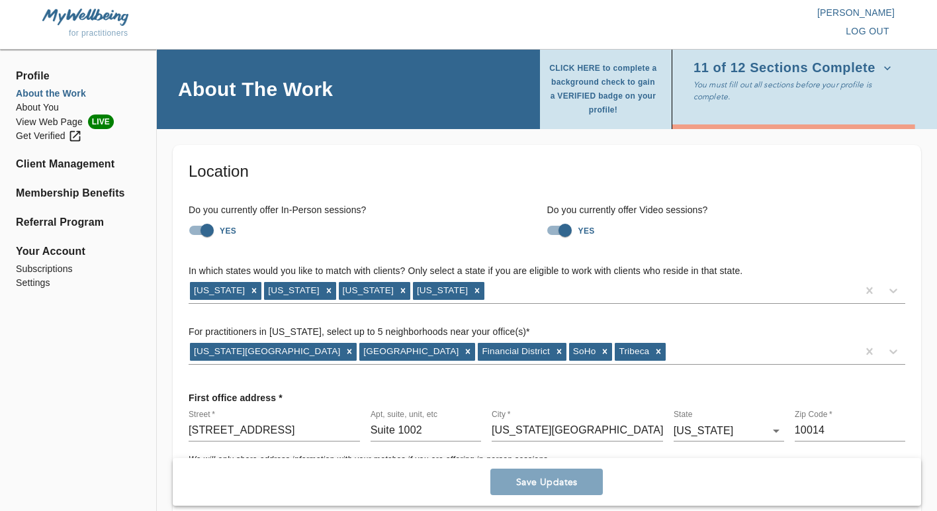
click at [79, 24] on img at bounding box center [85, 17] width 86 height 17
click at [81, 18] on img at bounding box center [85, 17] width 86 height 17
click at [49, 195] on li "Membership Benefits" at bounding box center [78, 193] width 124 height 16
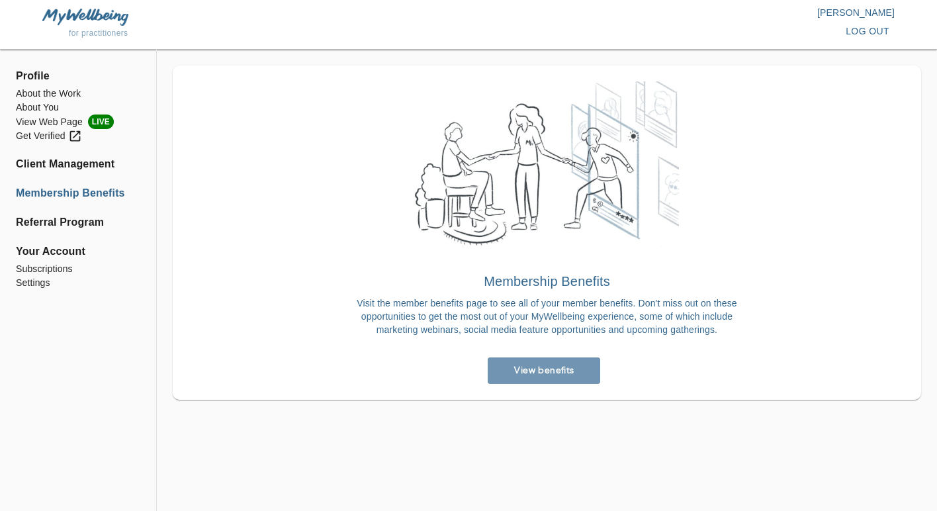
click at [542, 382] on link "View benefits" at bounding box center [544, 370] width 112 height 26
